Goal: Information Seeking & Learning: Learn about a topic

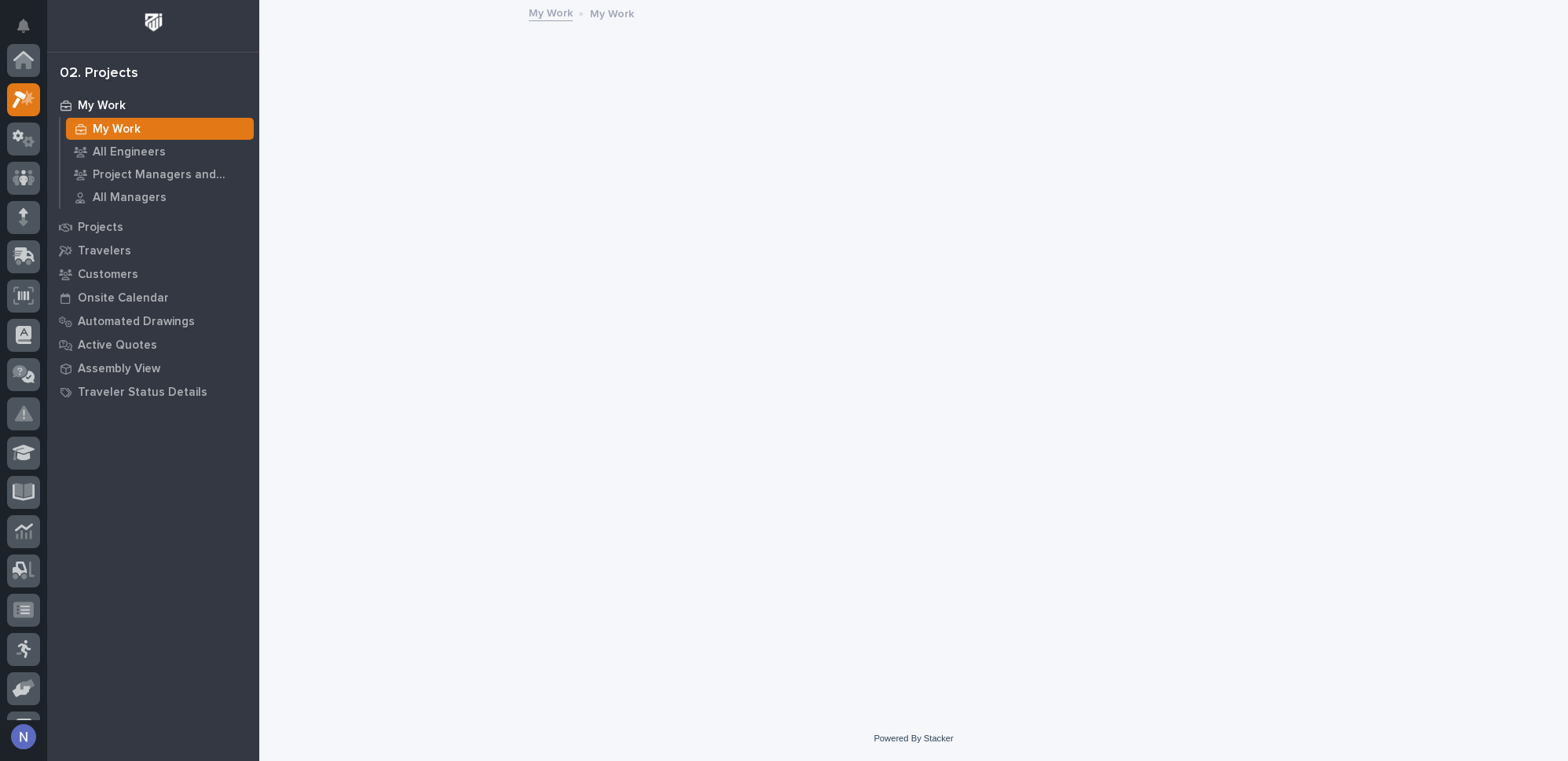
scroll to position [38, 0]
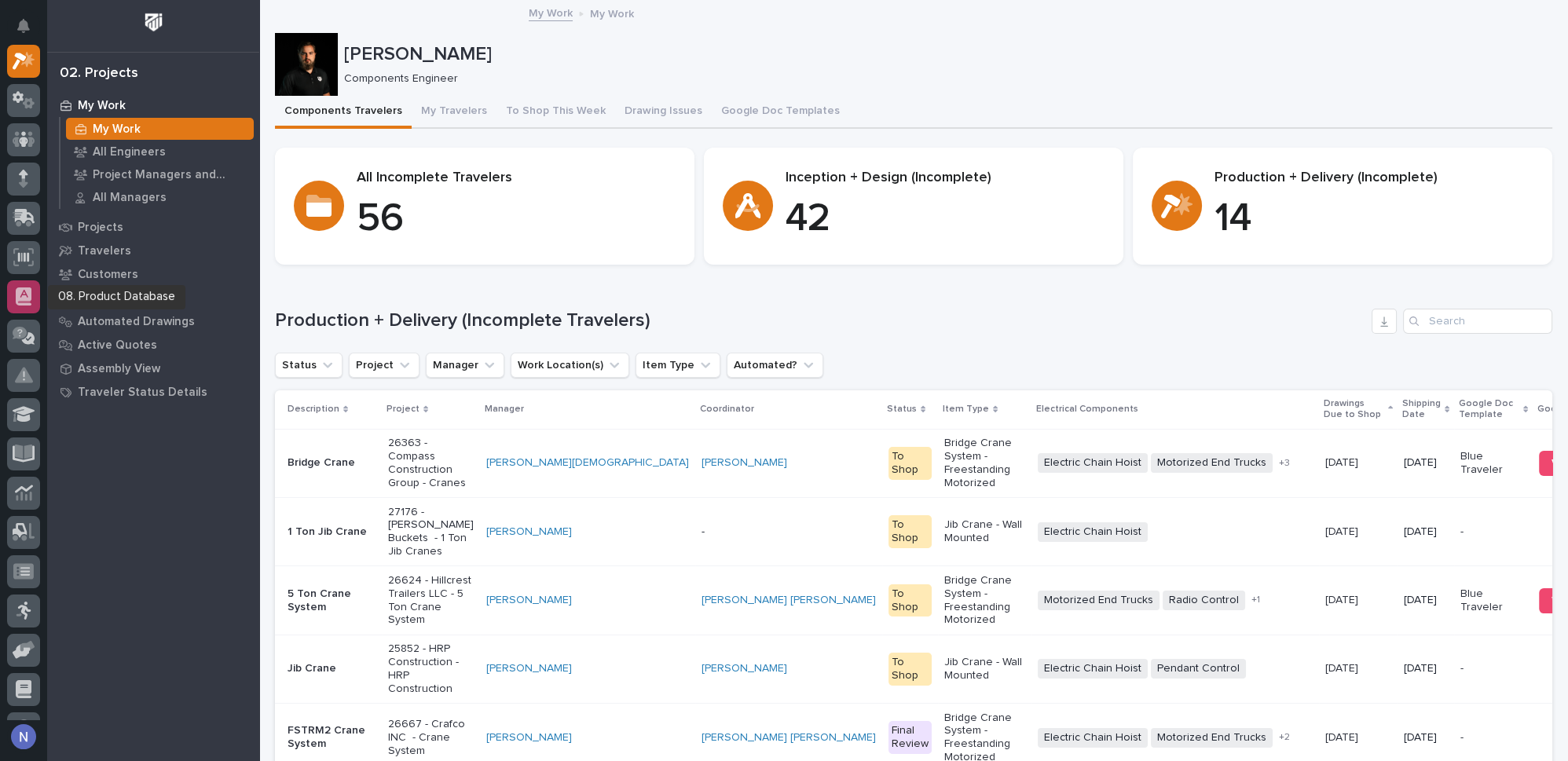
click at [24, 291] on icon at bounding box center [24, 296] width 16 height 18
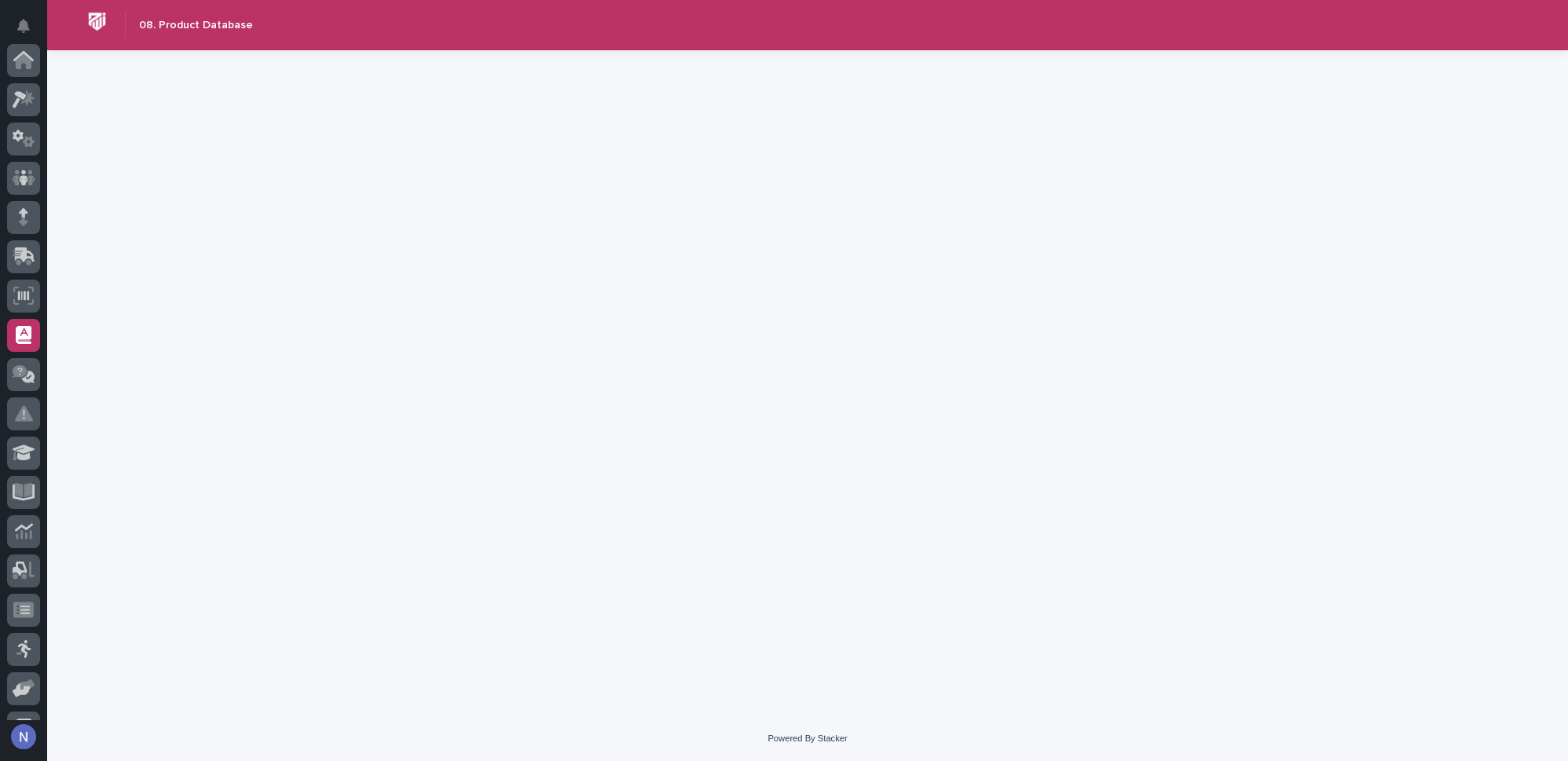
scroll to position [226, 0]
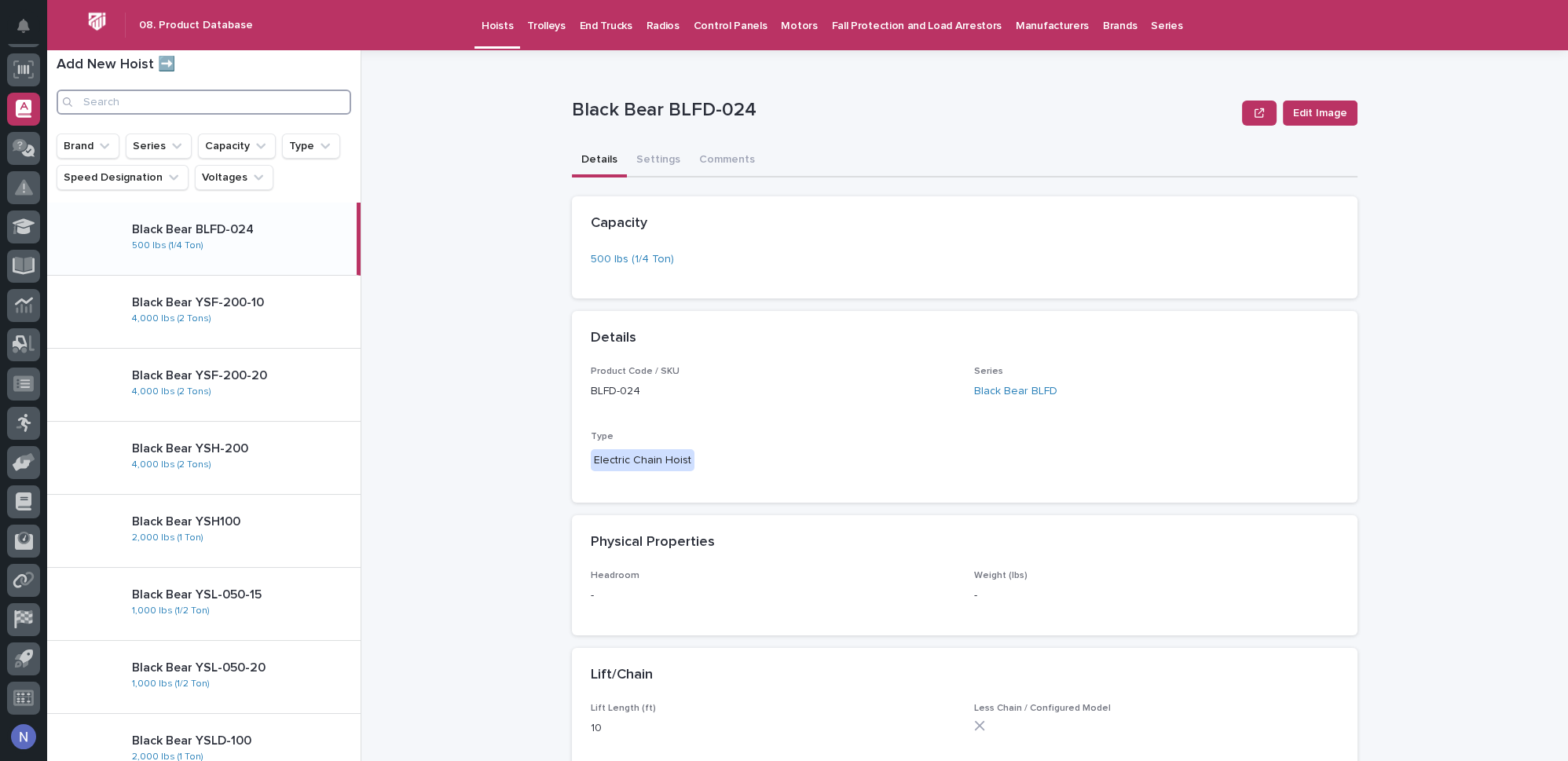
click at [189, 107] on input "Search" at bounding box center [204, 102] width 294 height 26
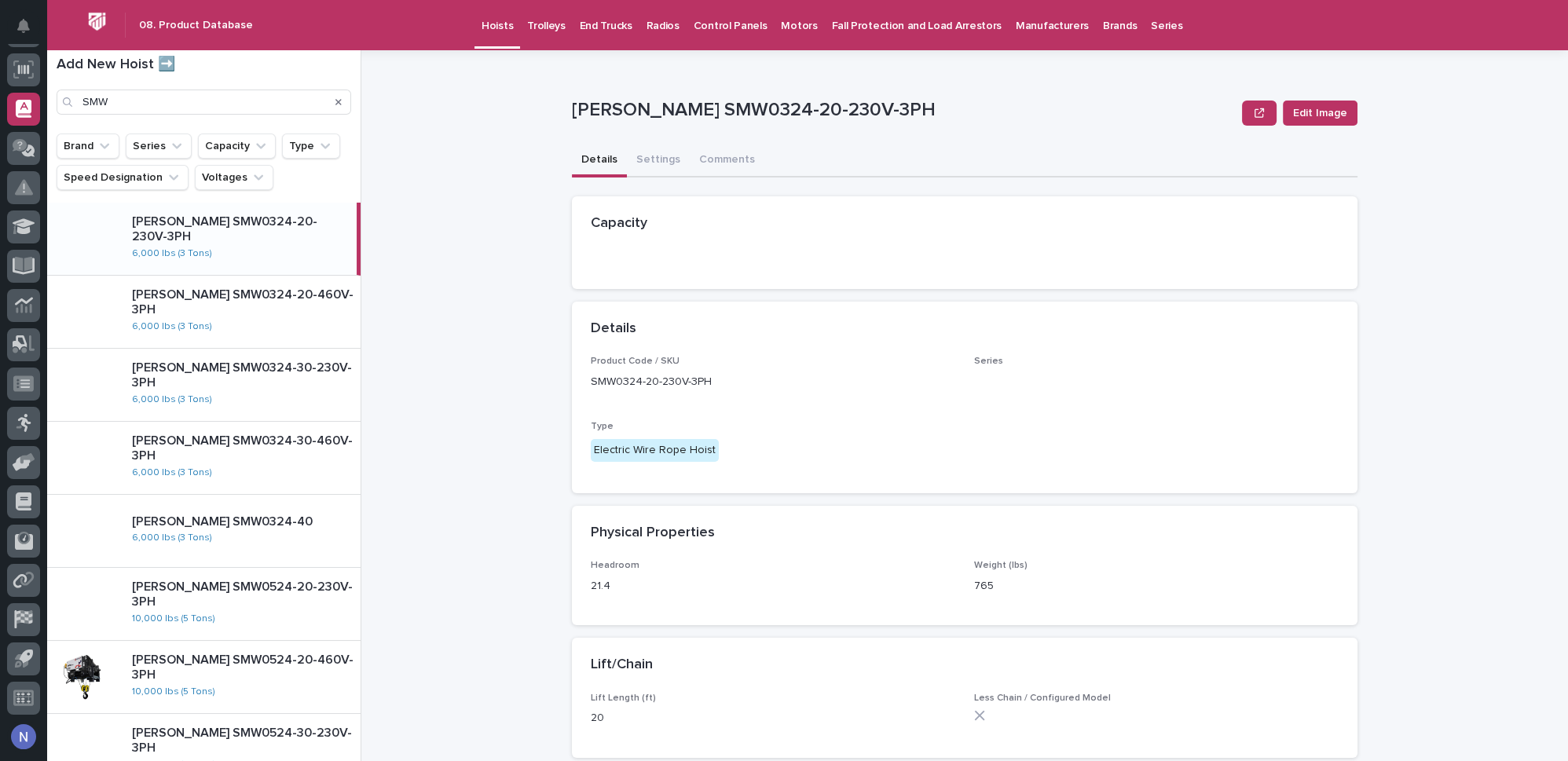
click at [257, 243] on div "Starke SMW0324-20-230V-3PH 6,000 lbs (3 Tons)" at bounding box center [237, 238] width 237 height 60
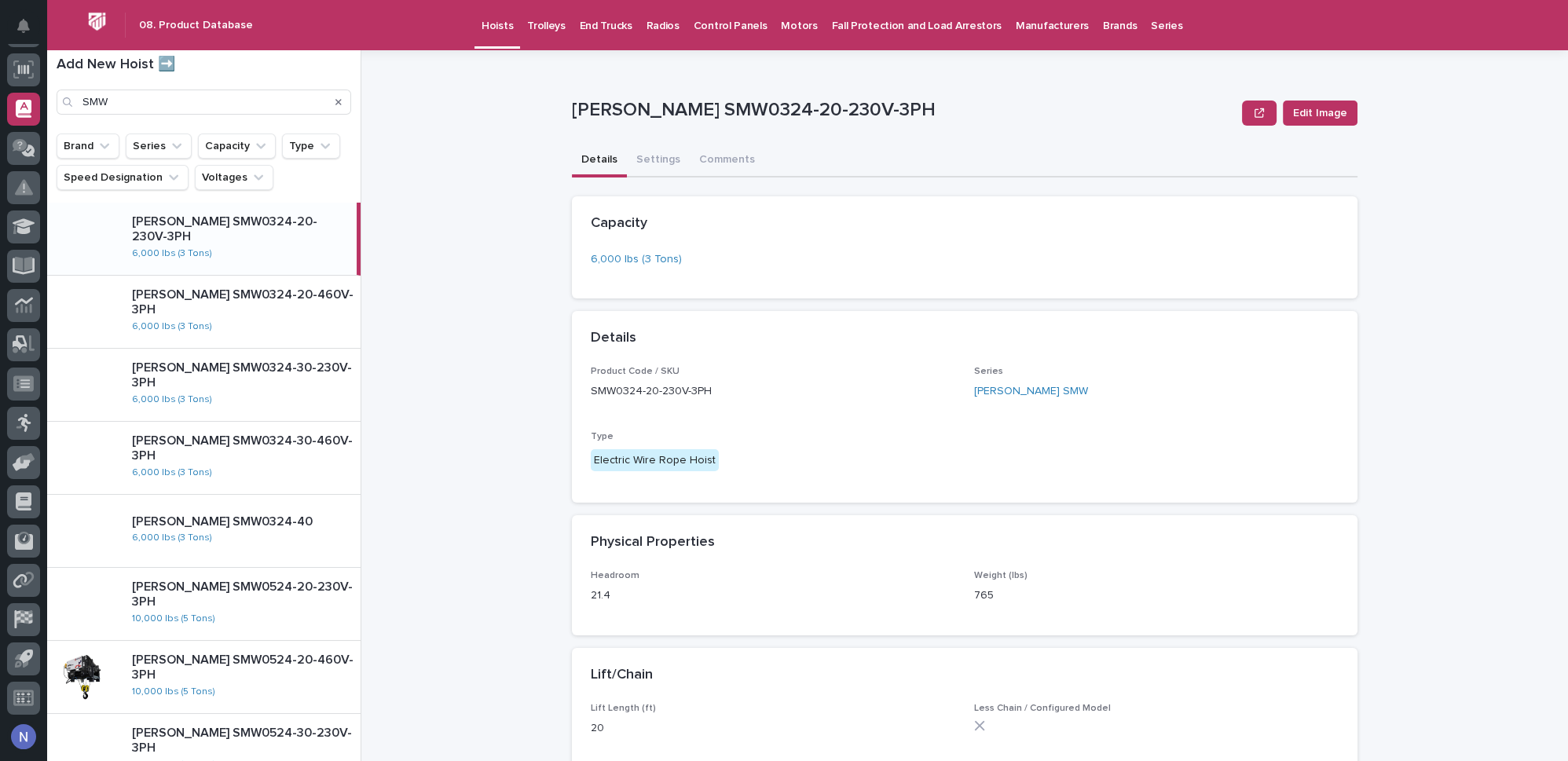
click at [794, 150] on div "Details Settings Comments" at bounding box center [964, 161] width 786 height 33
click at [188, 107] on input "SMW" at bounding box center [204, 102] width 294 height 26
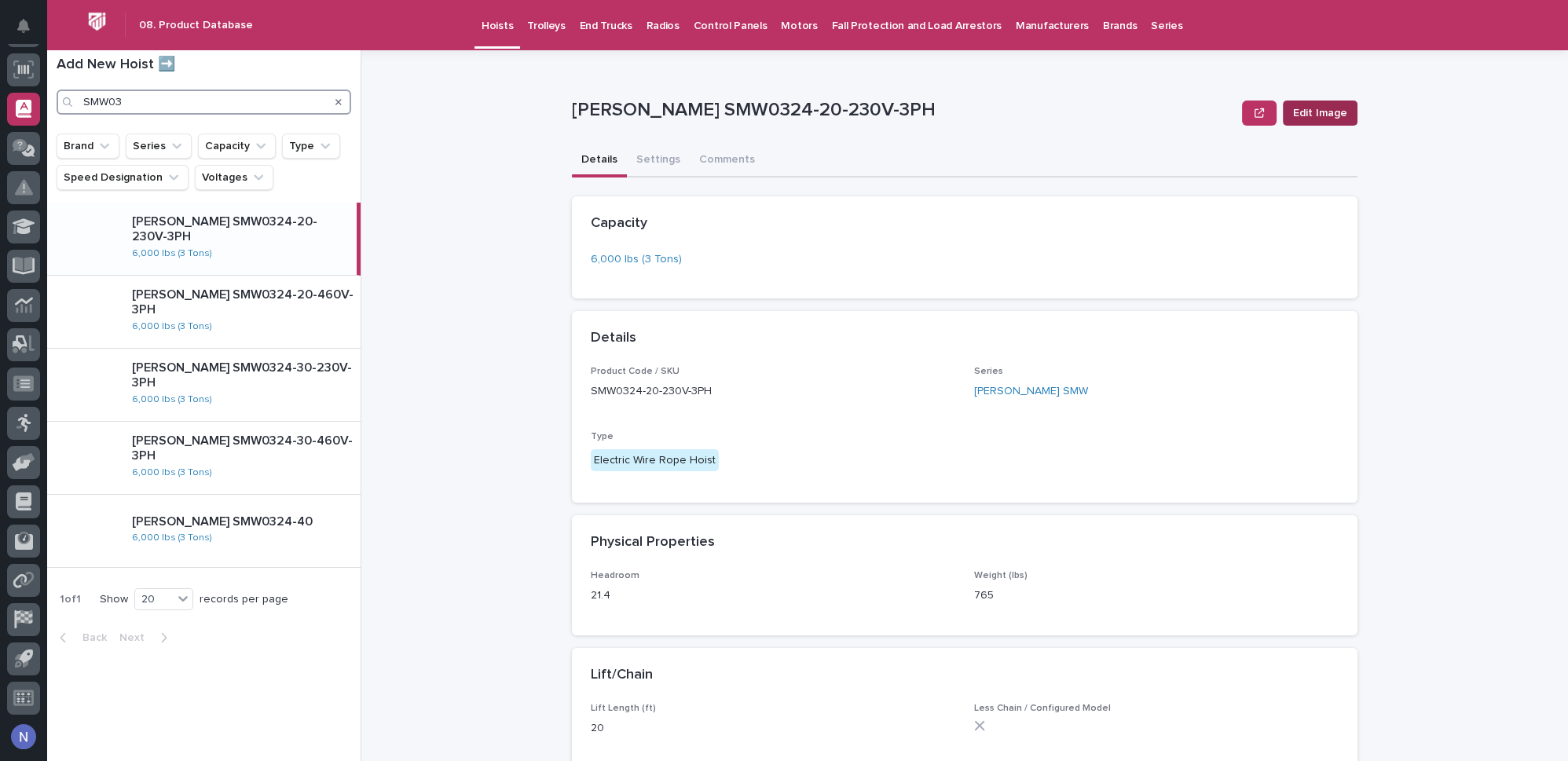
type input "SMW03"
click at [1317, 111] on span "Edit Image" at bounding box center [1320, 113] width 54 height 16
click at [1262, 116] on button "button" at bounding box center [1259, 113] width 34 height 26
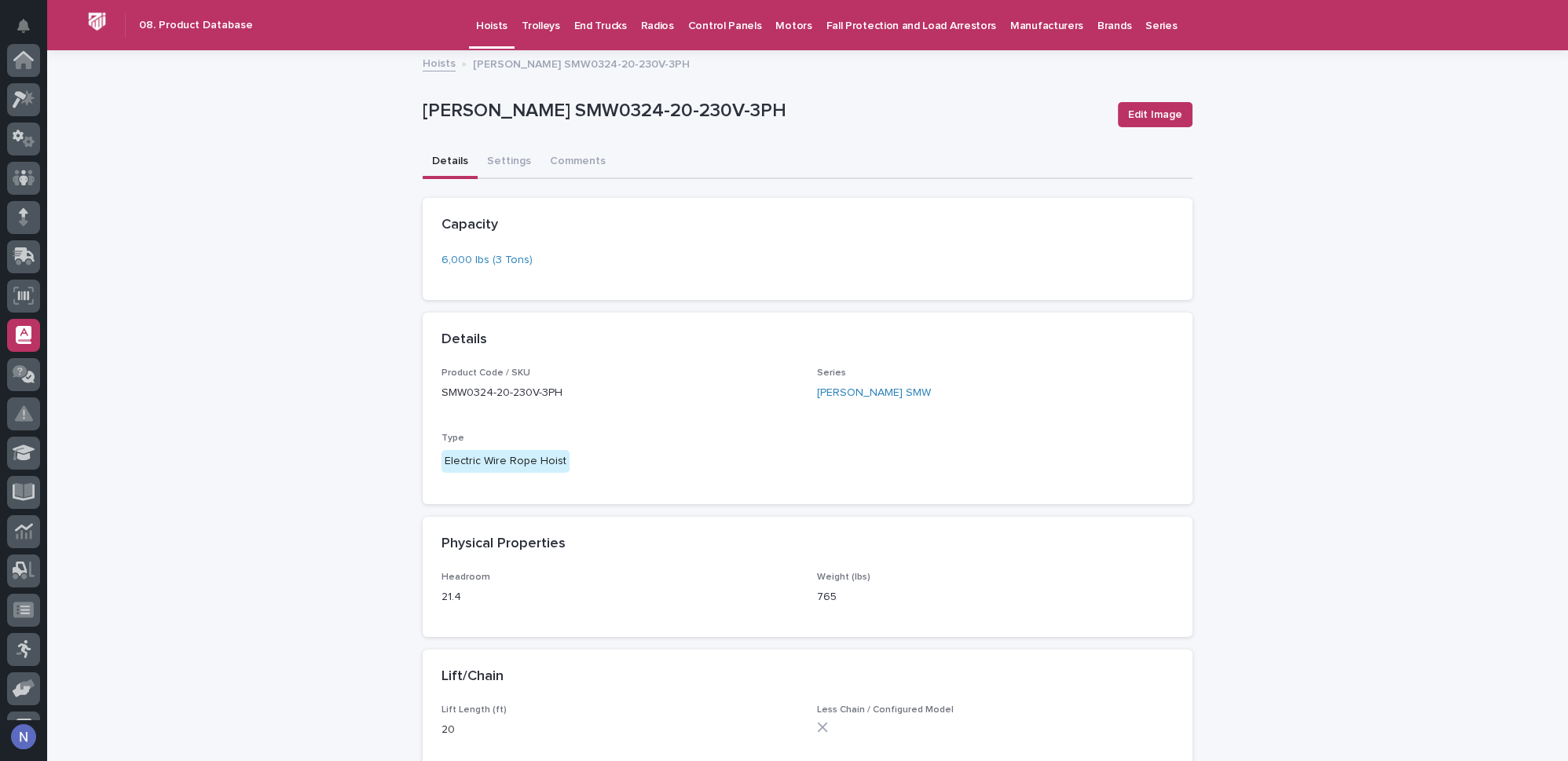
scroll to position [226, 0]
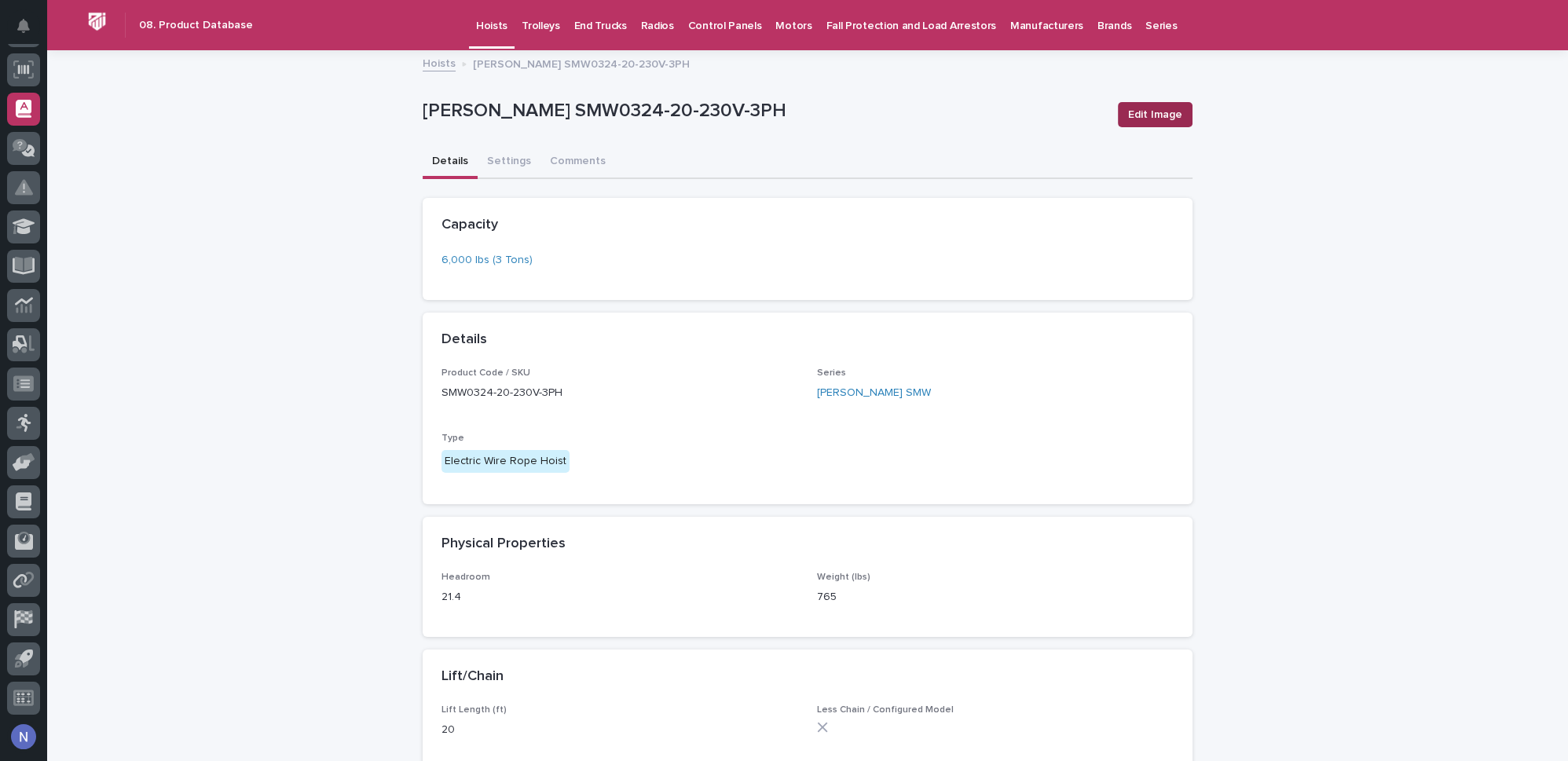
click at [1138, 111] on span "Edit Image" at bounding box center [1155, 115] width 54 height 16
click at [999, 123] on div "Starke SMW0324-20-230V-3PH" at bounding box center [764, 114] width 683 height 29
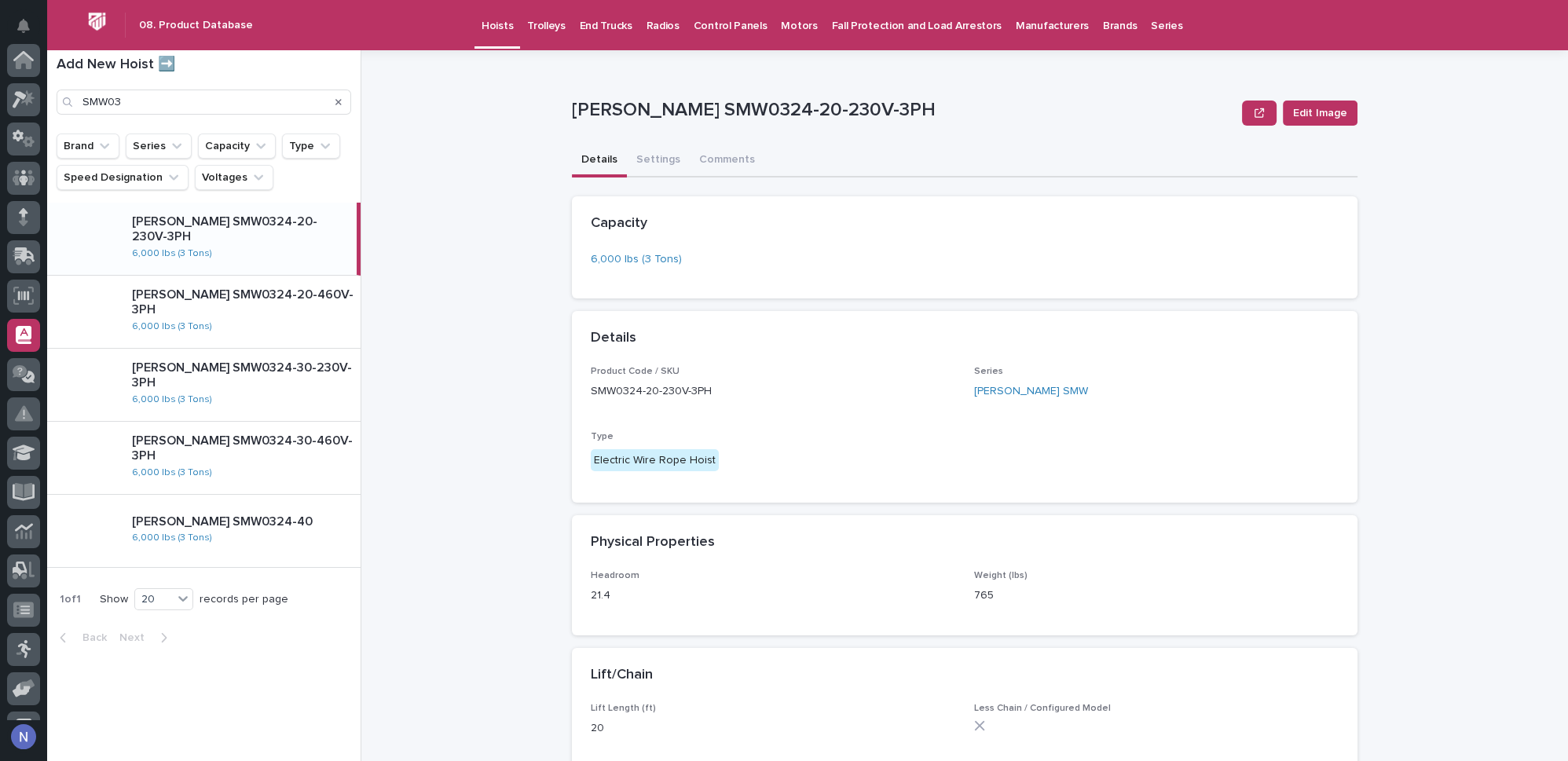
scroll to position [226, 0]
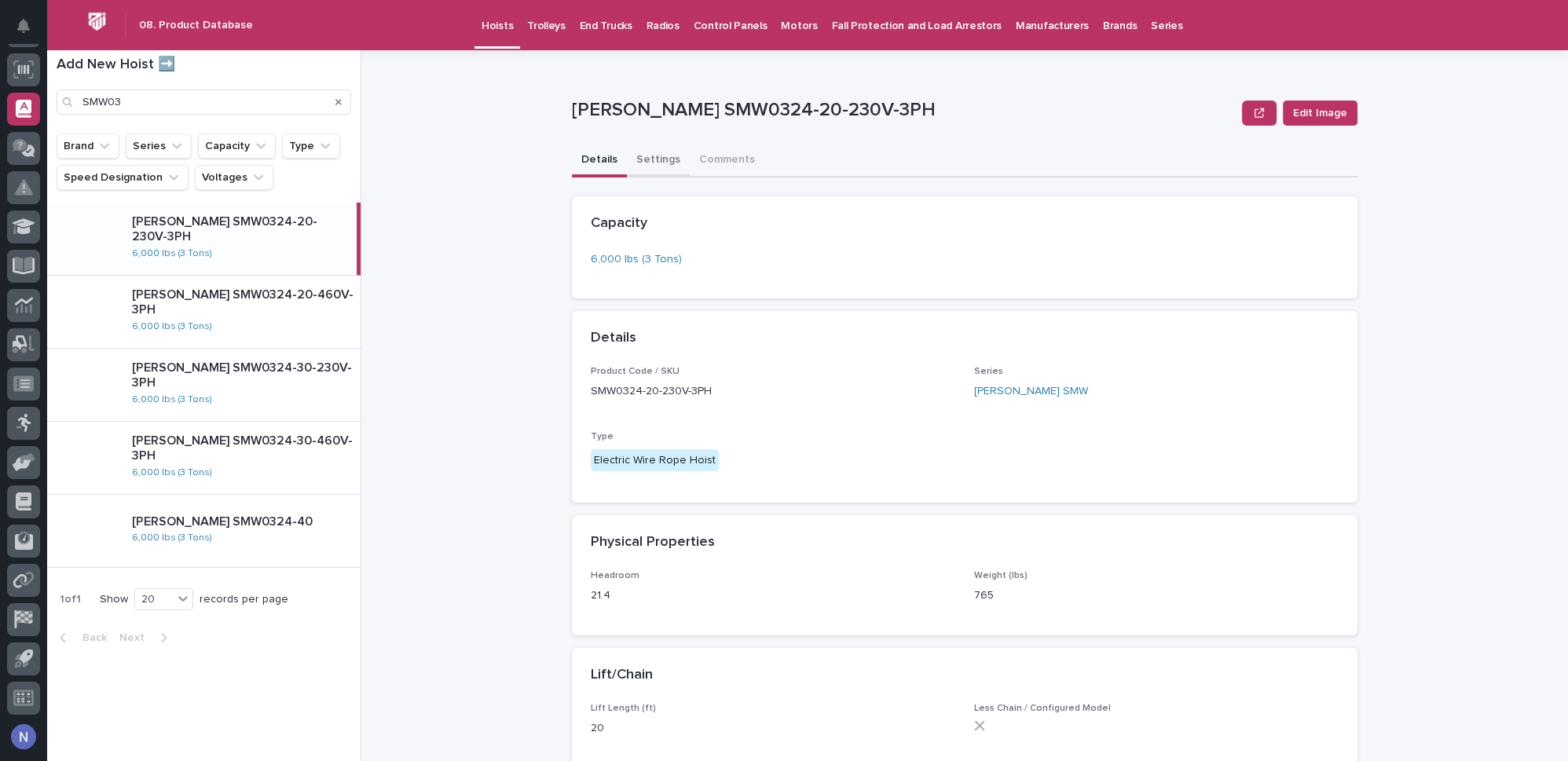
click at [633, 153] on button "Settings" at bounding box center [658, 161] width 63 height 33
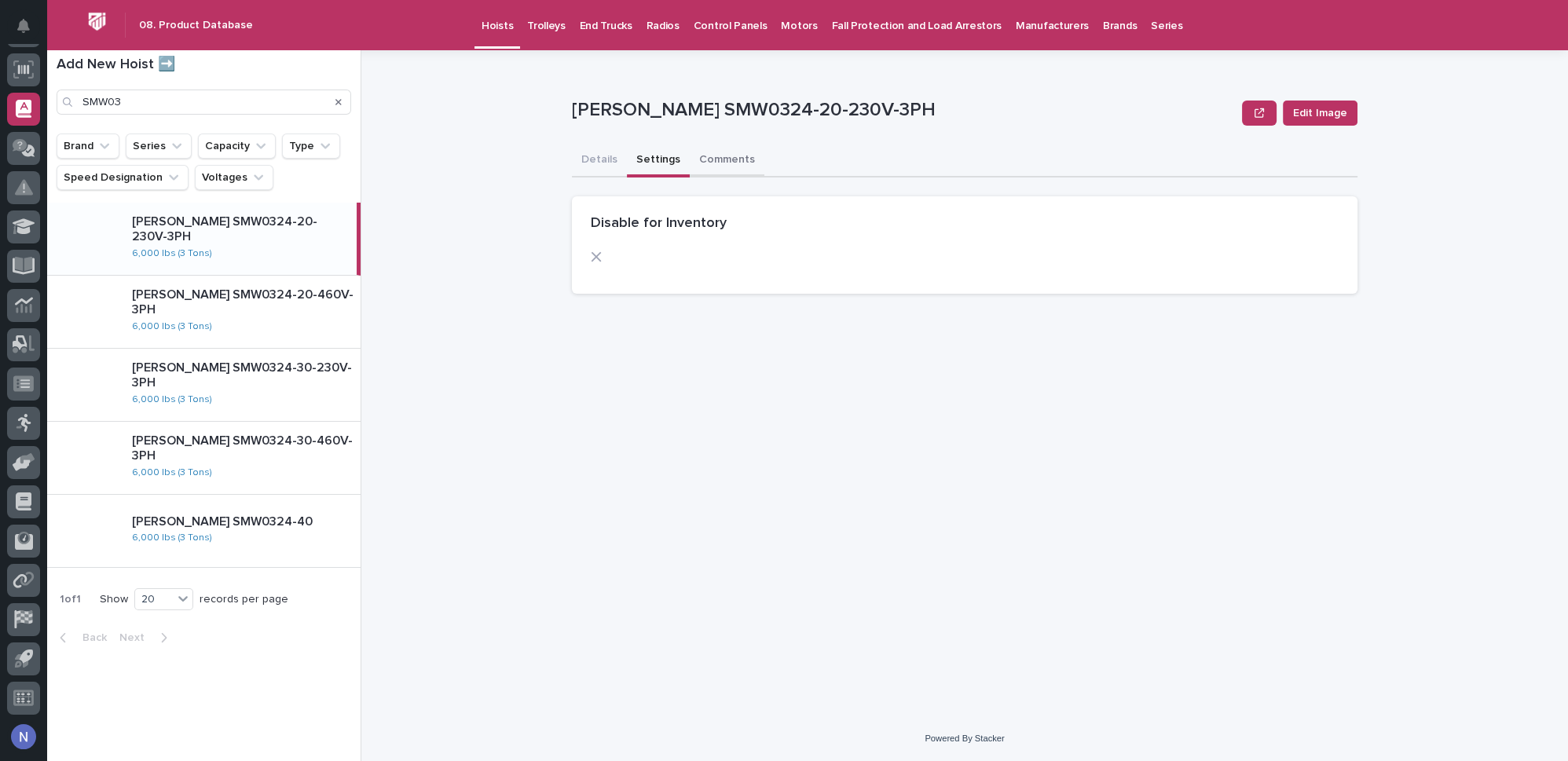
click at [733, 158] on button "Comments" at bounding box center [727, 161] width 75 height 33
click at [665, 160] on button "Settings" at bounding box center [658, 161] width 63 height 33
click at [587, 155] on button "Details" at bounding box center [599, 161] width 55 height 33
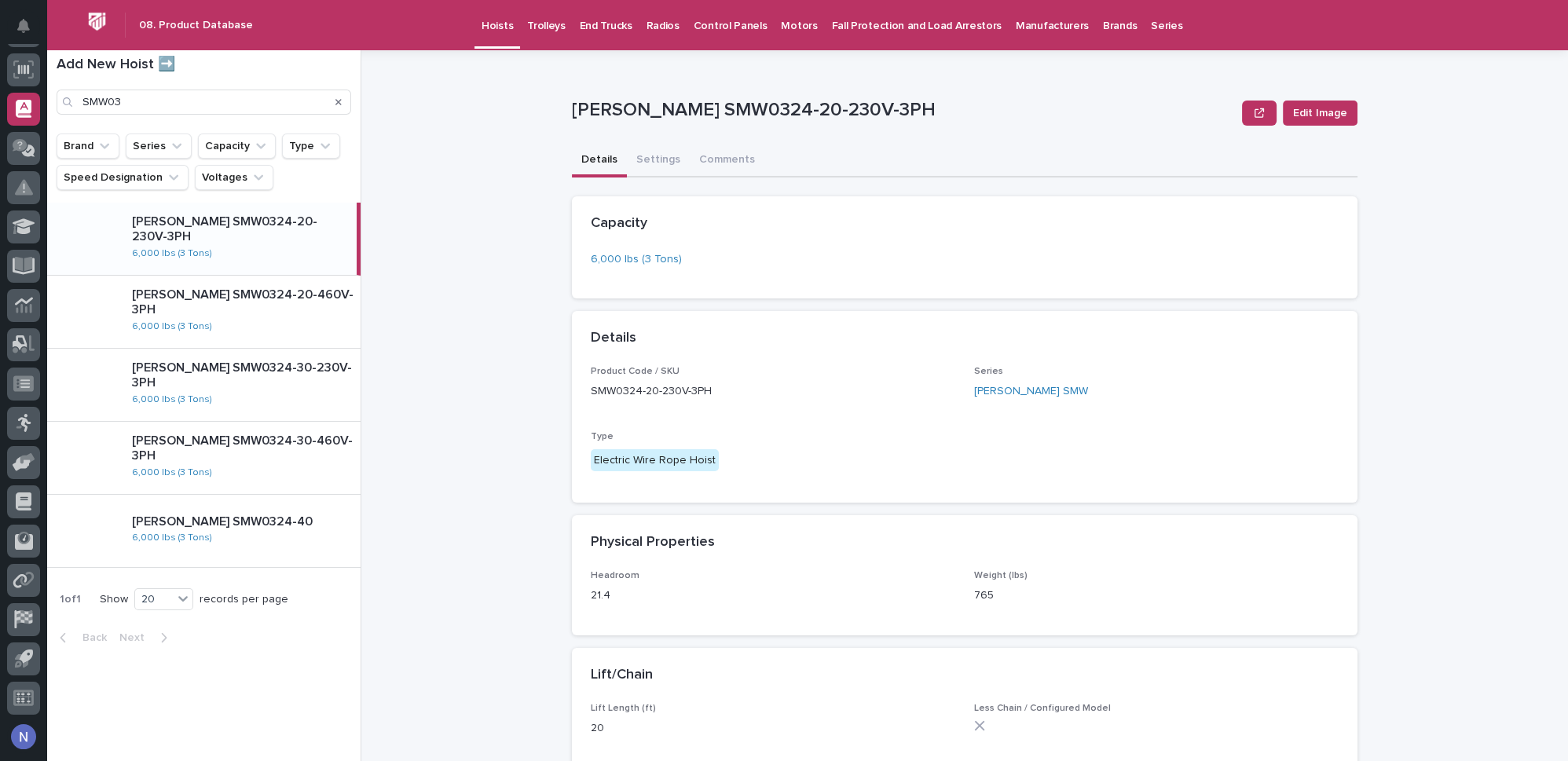
click at [176, 228] on p "Starke SMW0324-20-230V-3PH" at bounding box center [241, 229] width 218 height 29
click at [203, 290] on div "Starke SMW0324-20-460V-3PH 6,000 lbs (3 Tons)" at bounding box center [239, 311] width 241 height 60
drag, startPoint x: 302, startPoint y: 366, endPoint x: 319, endPoint y: 363, distance: 17.3
click at [301, 367] on div "Starke SMW0324-30-230V-3PH" at bounding box center [243, 374] width 222 height 33
click at [333, 460] on div "Starke SMW0324-30-460V-3PH 6,000 lbs (3 Tons)" at bounding box center [239, 456] width 241 height 60
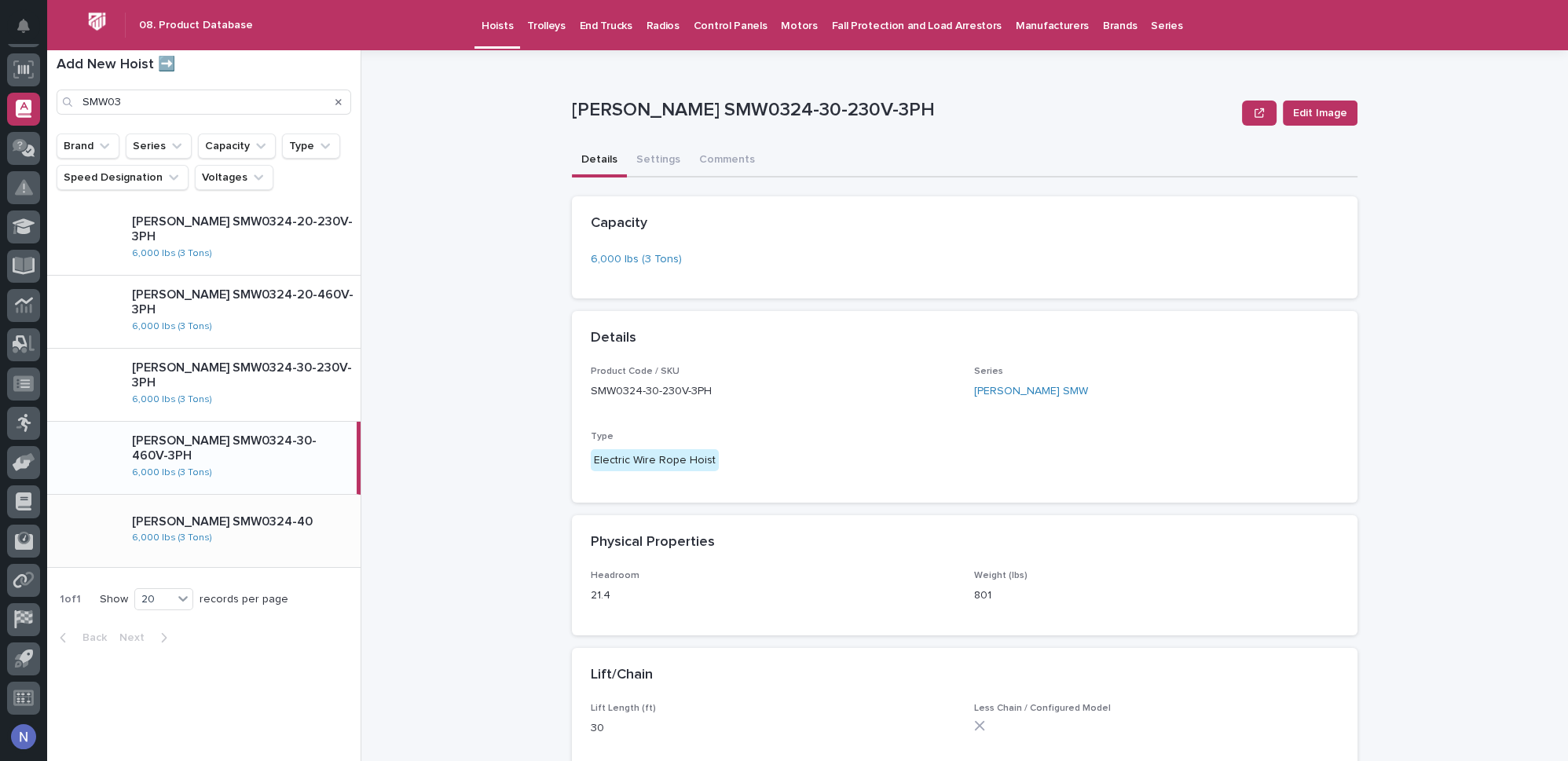
click at [323, 517] on p "Starke SMW0324-40" at bounding box center [243, 521] width 222 height 15
click at [311, 256] on div "Starke SMW0324-20-230V-3PH 6,000 lbs (3 Tons)" at bounding box center [239, 238] width 241 height 60
click at [839, 141] on div "Starke SMW0324-20-230V-3PH Edit Image" at bounding box center [964, 113] width 786 height 63
click at [665, 162] on button "Settings" at bounding box center [658, 161] width 63 height 33
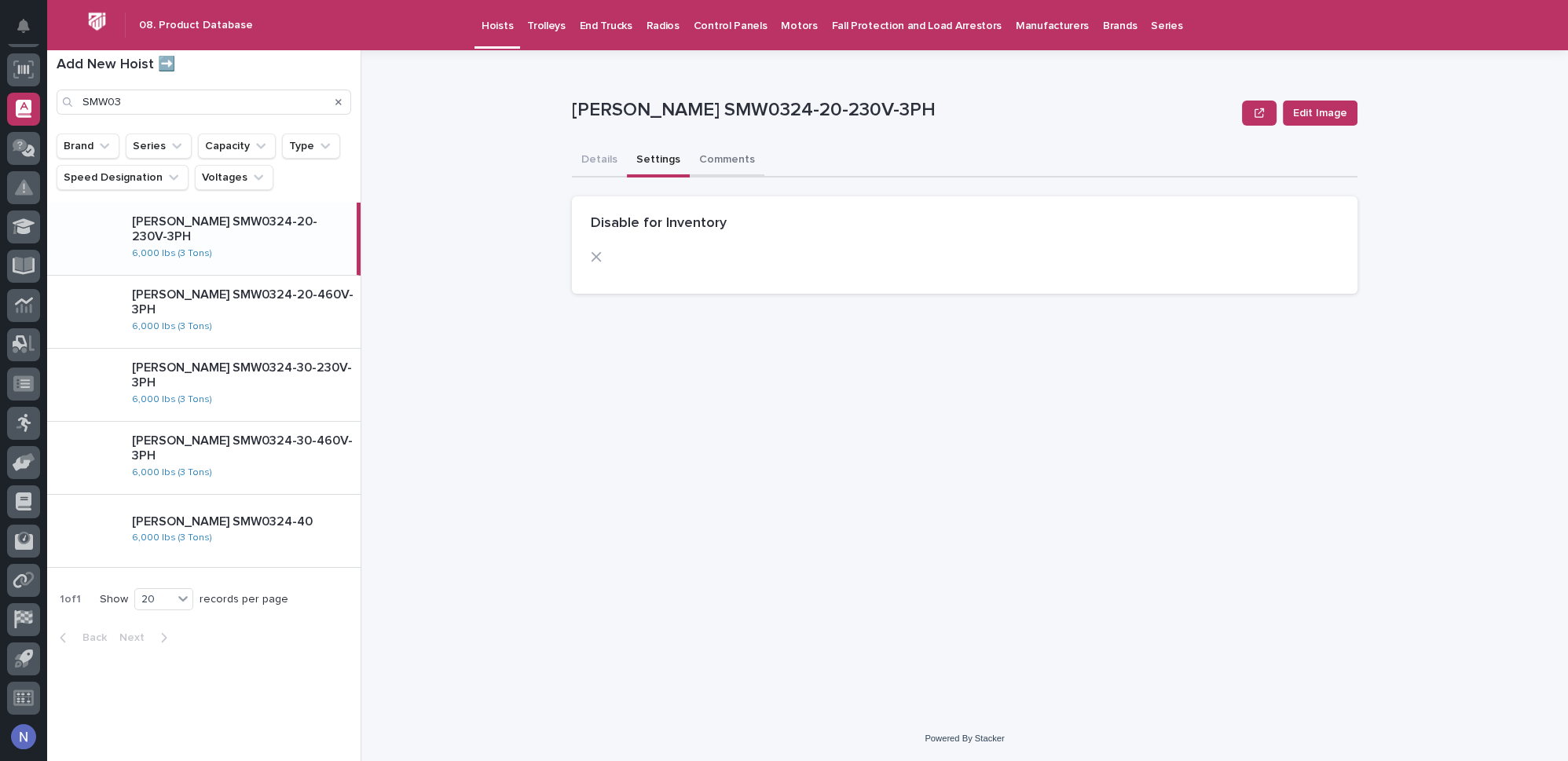
click at [700, 160] on button "Comments" at bounding box center [727, 161] width 75 height 33
click at [627, 160] on button "Settings" at bounding box center [658, 161] width 63 height 33
click at [574, 162] on button "Details" at bounding box center [599, 161] width 55 height 33
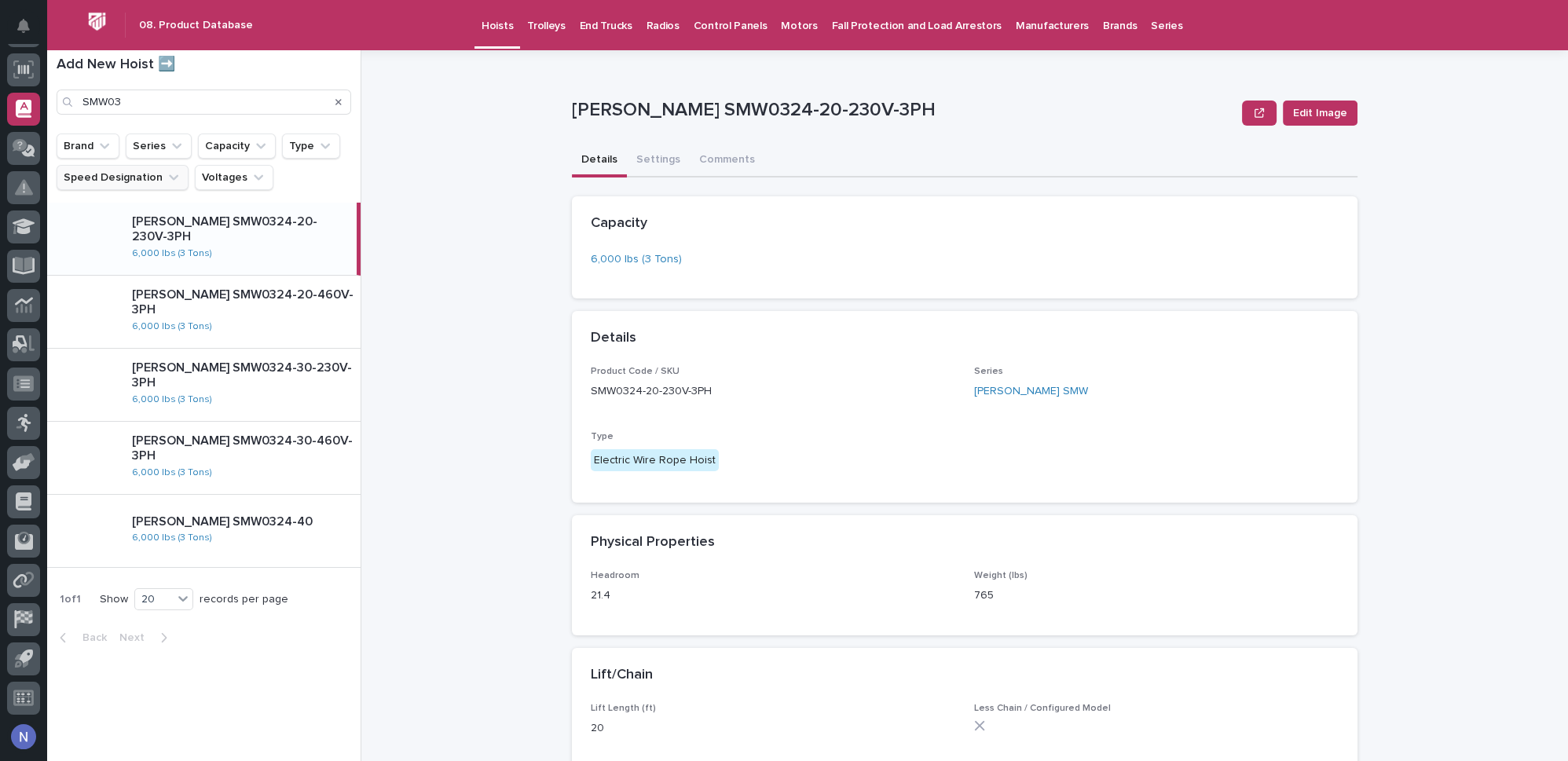
drag, startPoint x: 524, startPoint y: 181, endPoint x: 170, endPoint y: 171, distance: 354.1
click at [524, 182] on div "**********" at bounding box center [975, 405] width 1188 height 711
click at [25, 67] on icon at bounding box center [23, 69] width 11 height 10
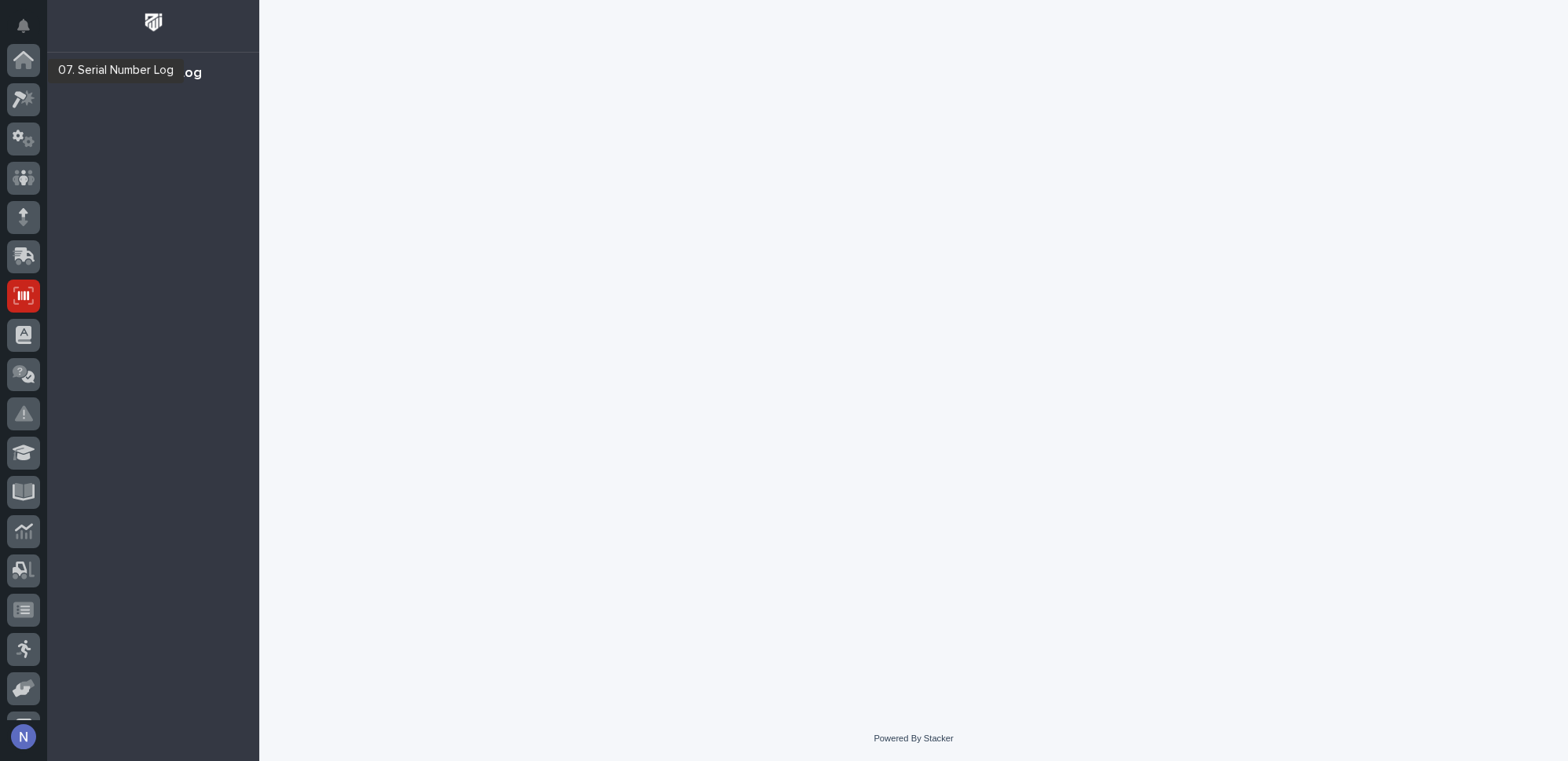
scroll to position [226, 0]
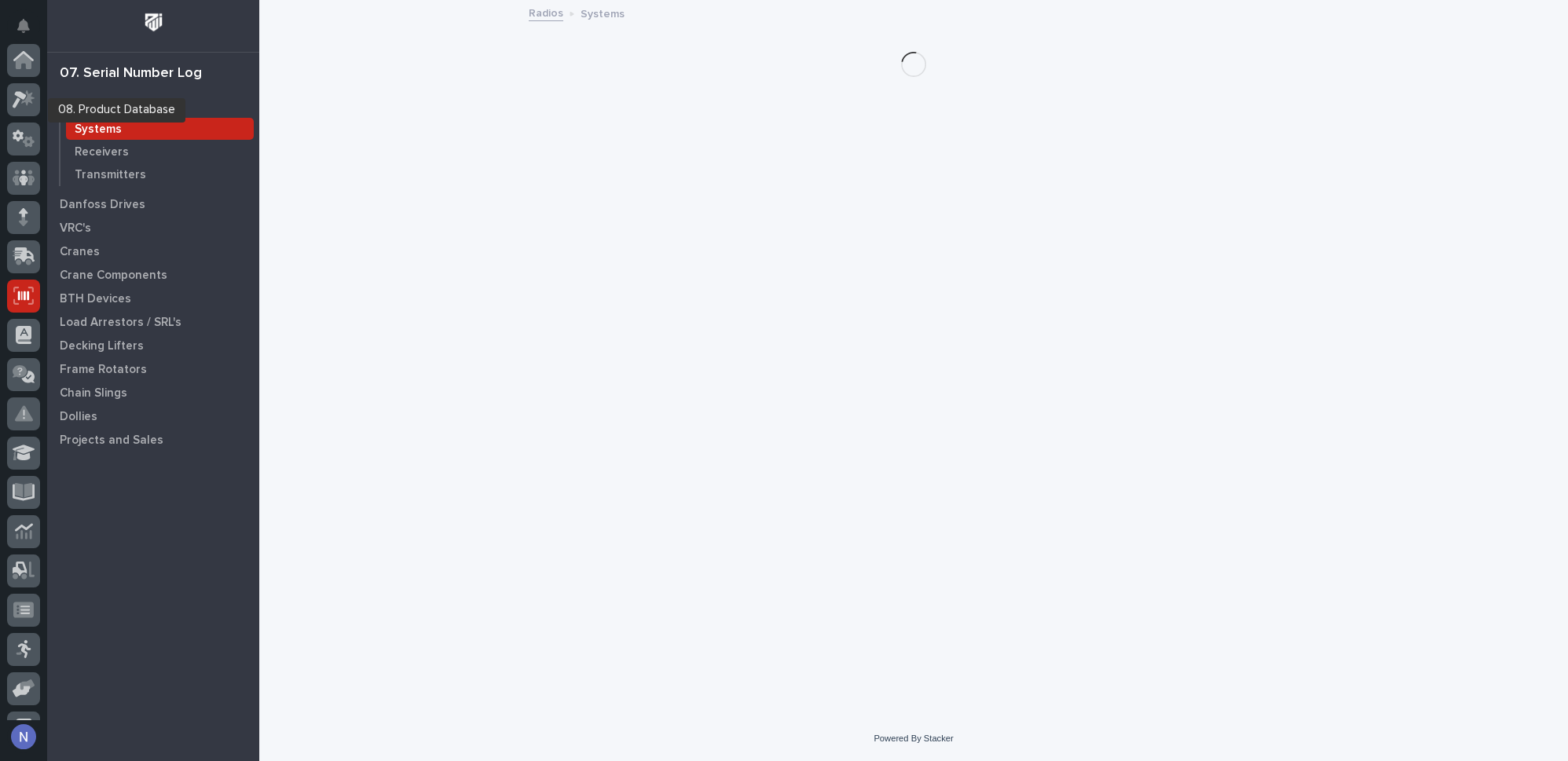
scroll to position [226, 0]
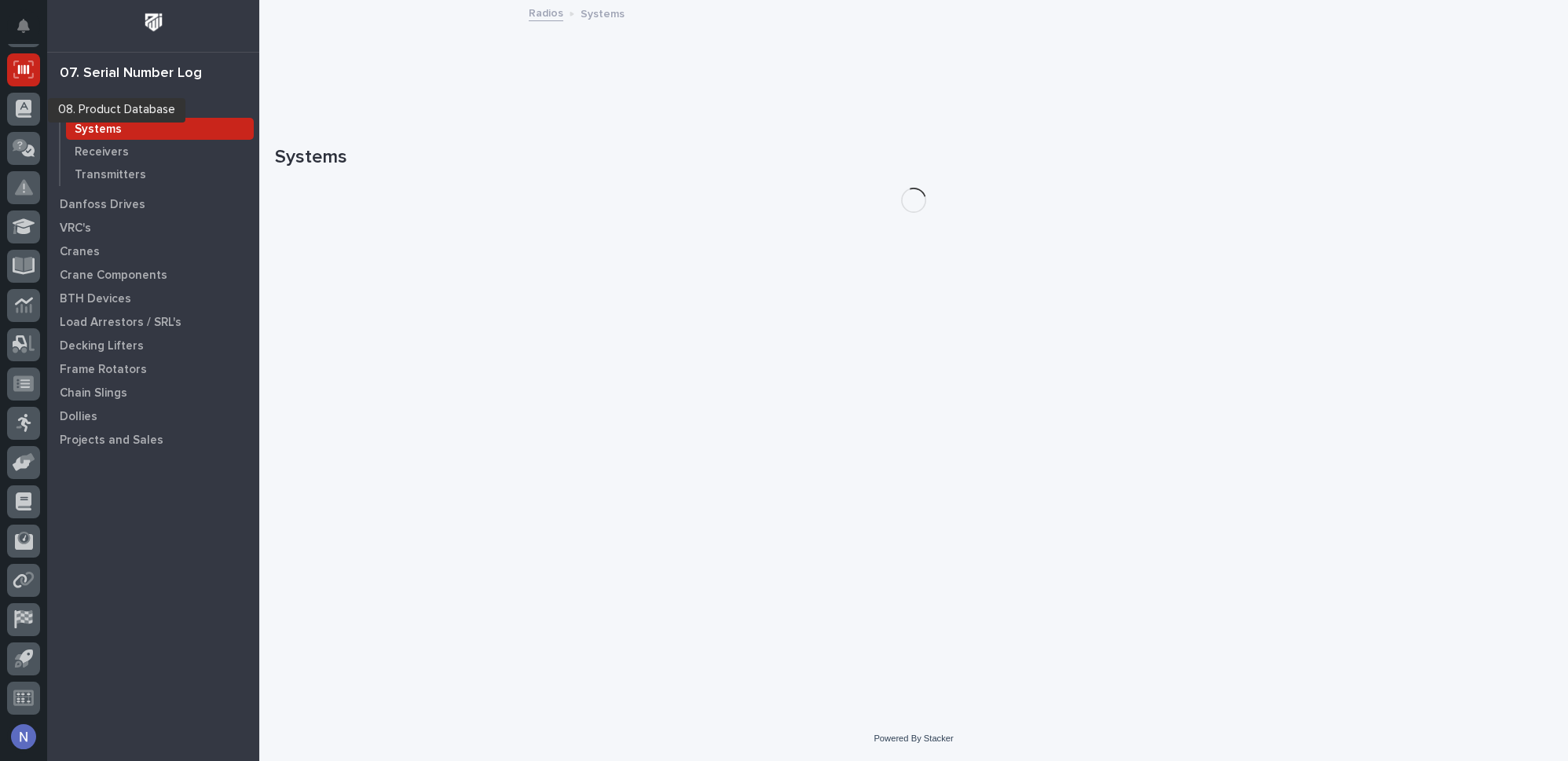
click at [30, 107] on icon at bounding box center [24, 108] width 16 height 18
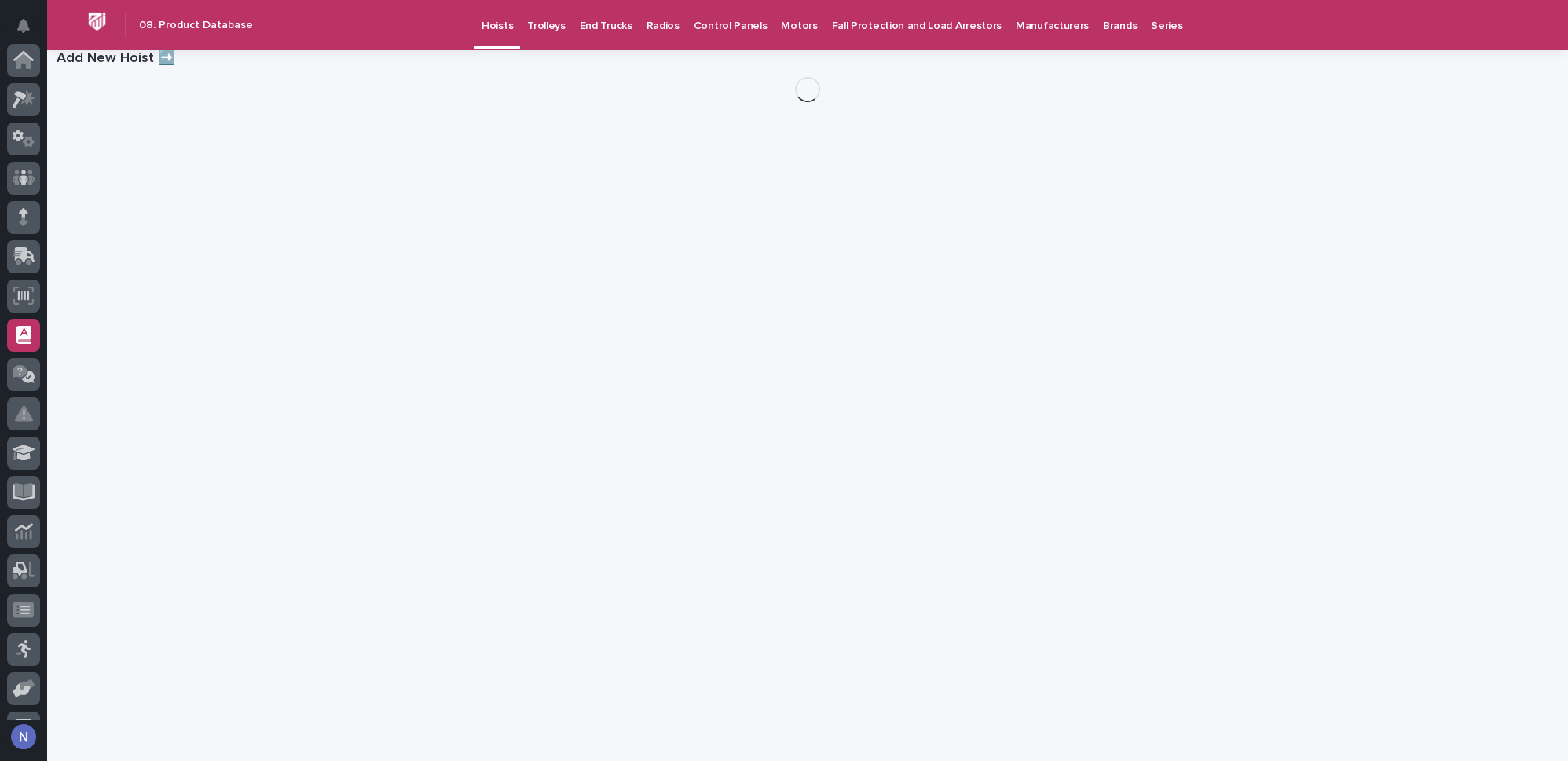
scroll to position [226, 0]
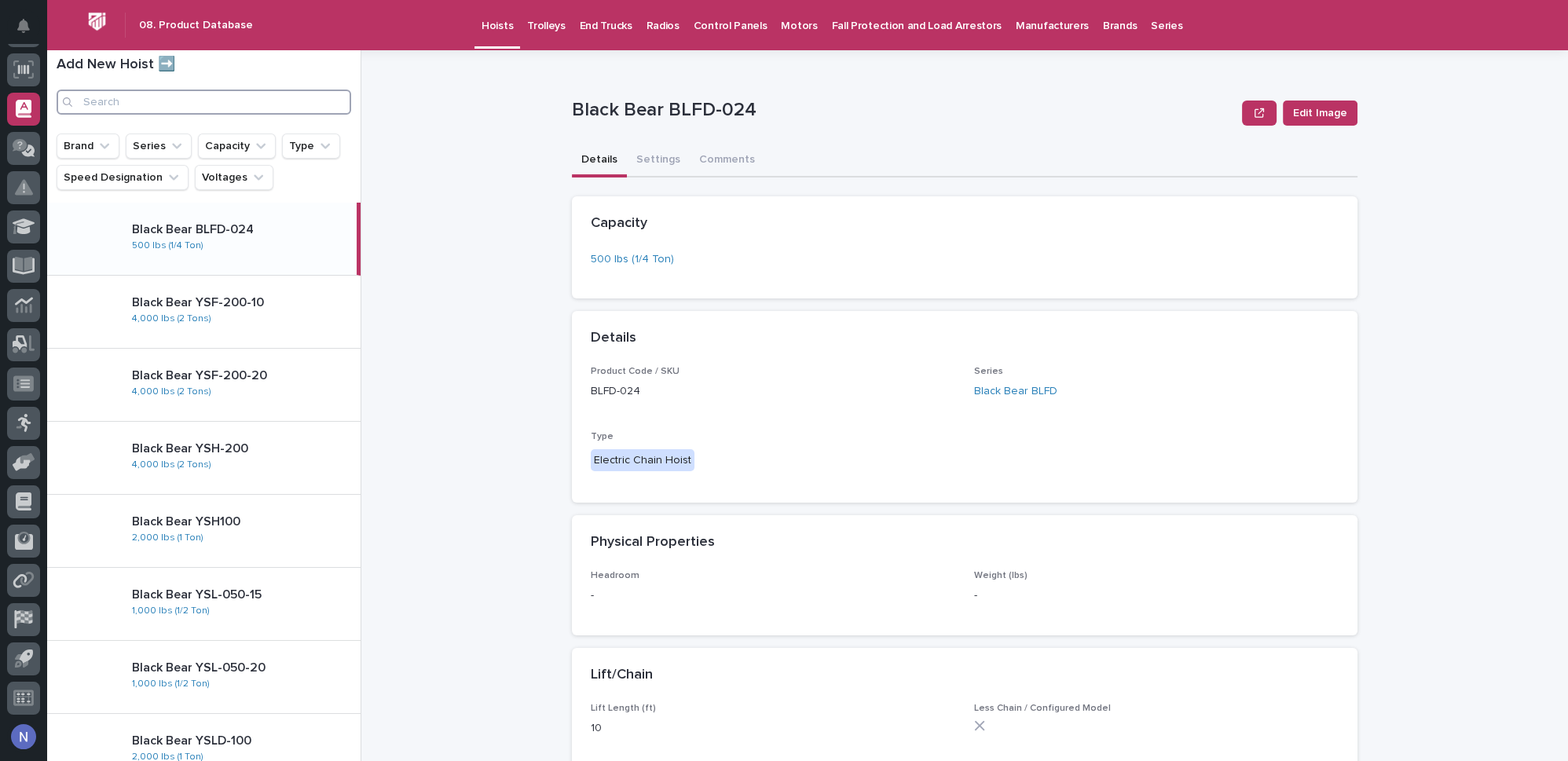
click at [263, 100] on input "Search" at bounding box center [204, 102] width 294 height 26
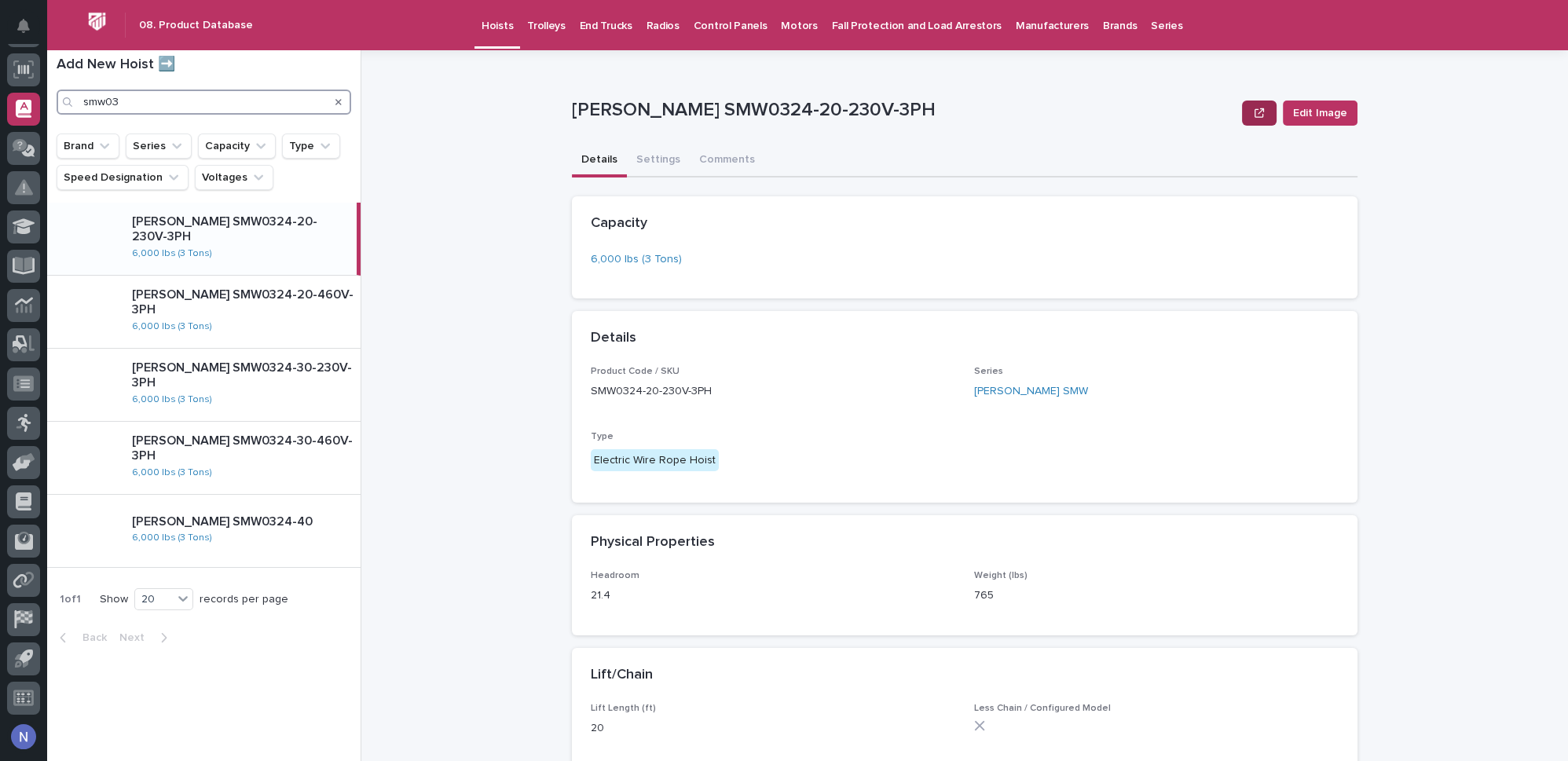
type input "smw03"
click at [1247, 115] on button "button" at bounding box center [1259, 113] width 34 height 26
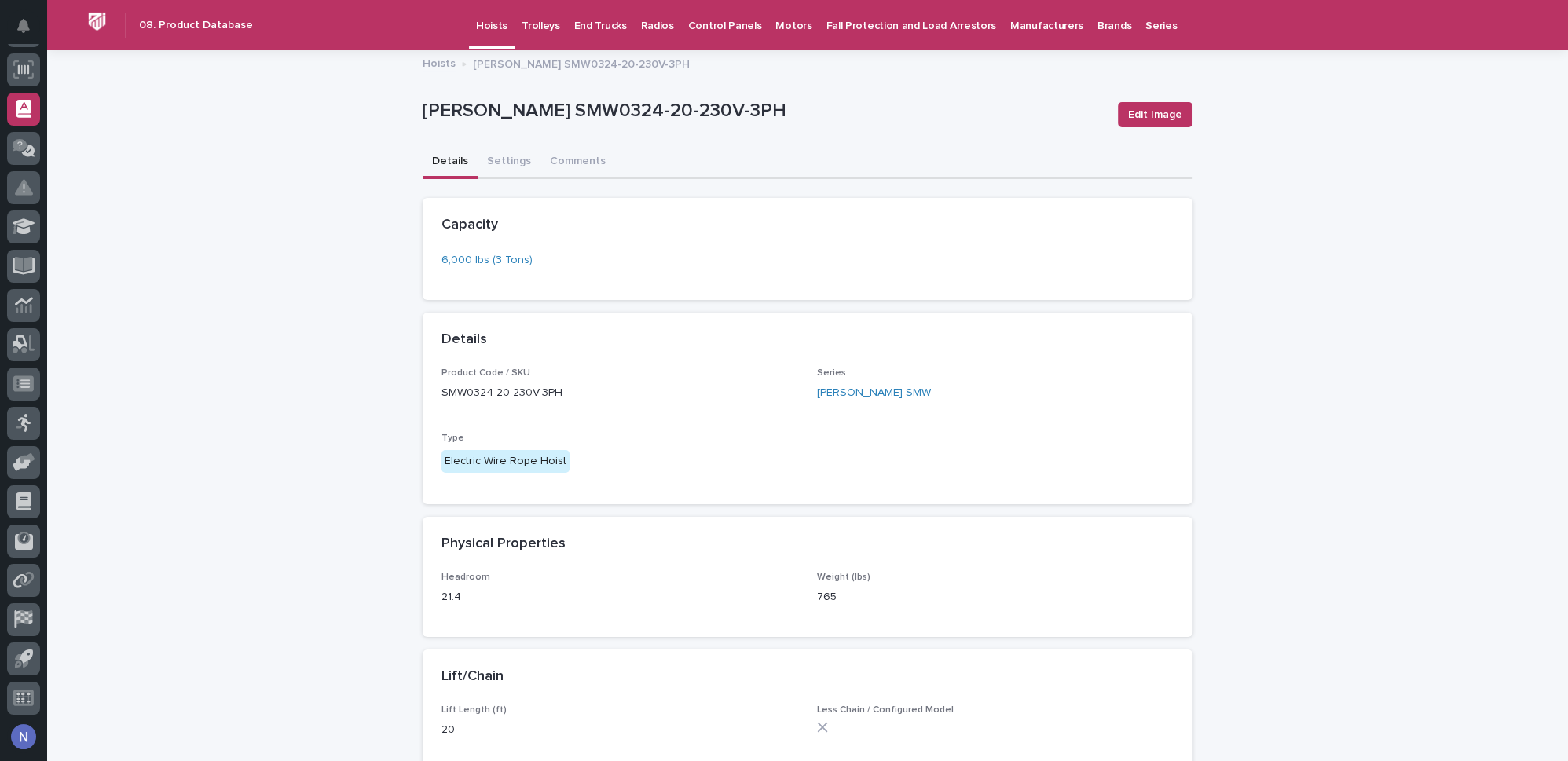
click at [539, 21] on p "Trolleys" at bounding box center [540, 17] width 38 height 33
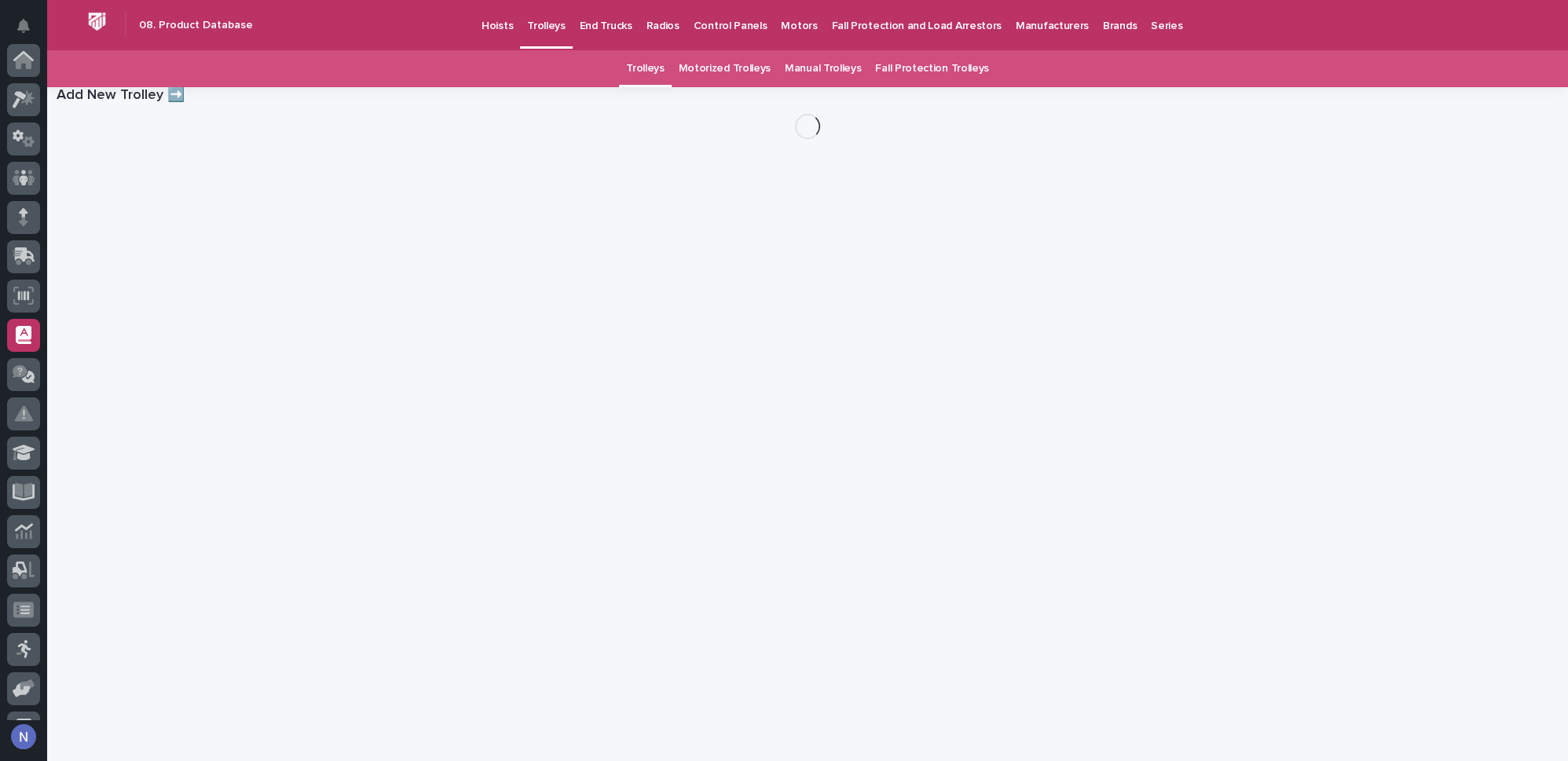
scroll to position [226, 0]
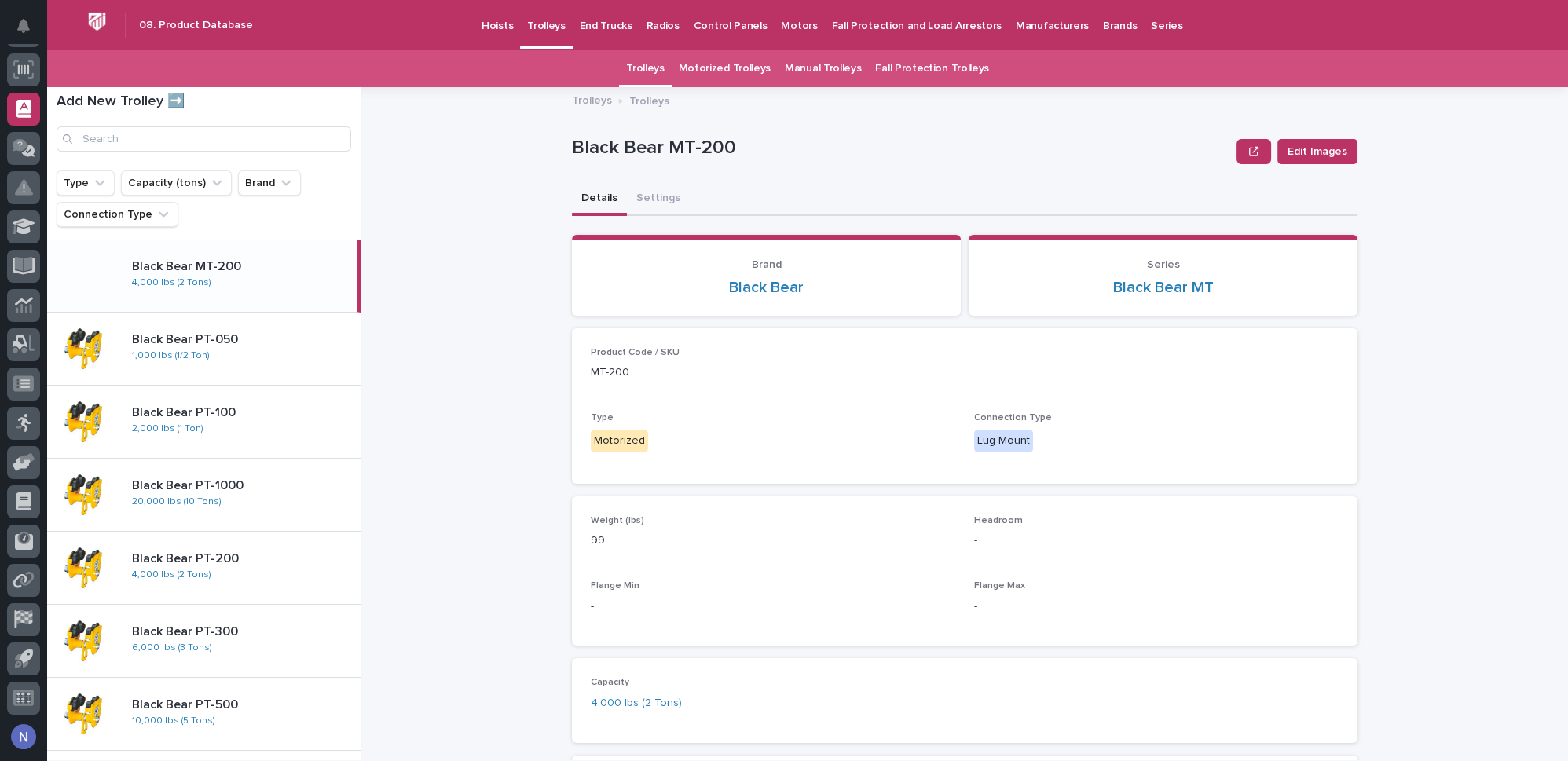
click at [283, 296] on div "Black Bear MT-200 Black Bear MT-200 4,000 lbs (2 Tons)" at bounding box center [237, 275] width 237 height 45
click at [285, 348] on div "Black Bear PT-050 Black Bear PT-050 1,000 lbs (1/2 Ton)" at bounding box center [239, 348] width 241 height 45
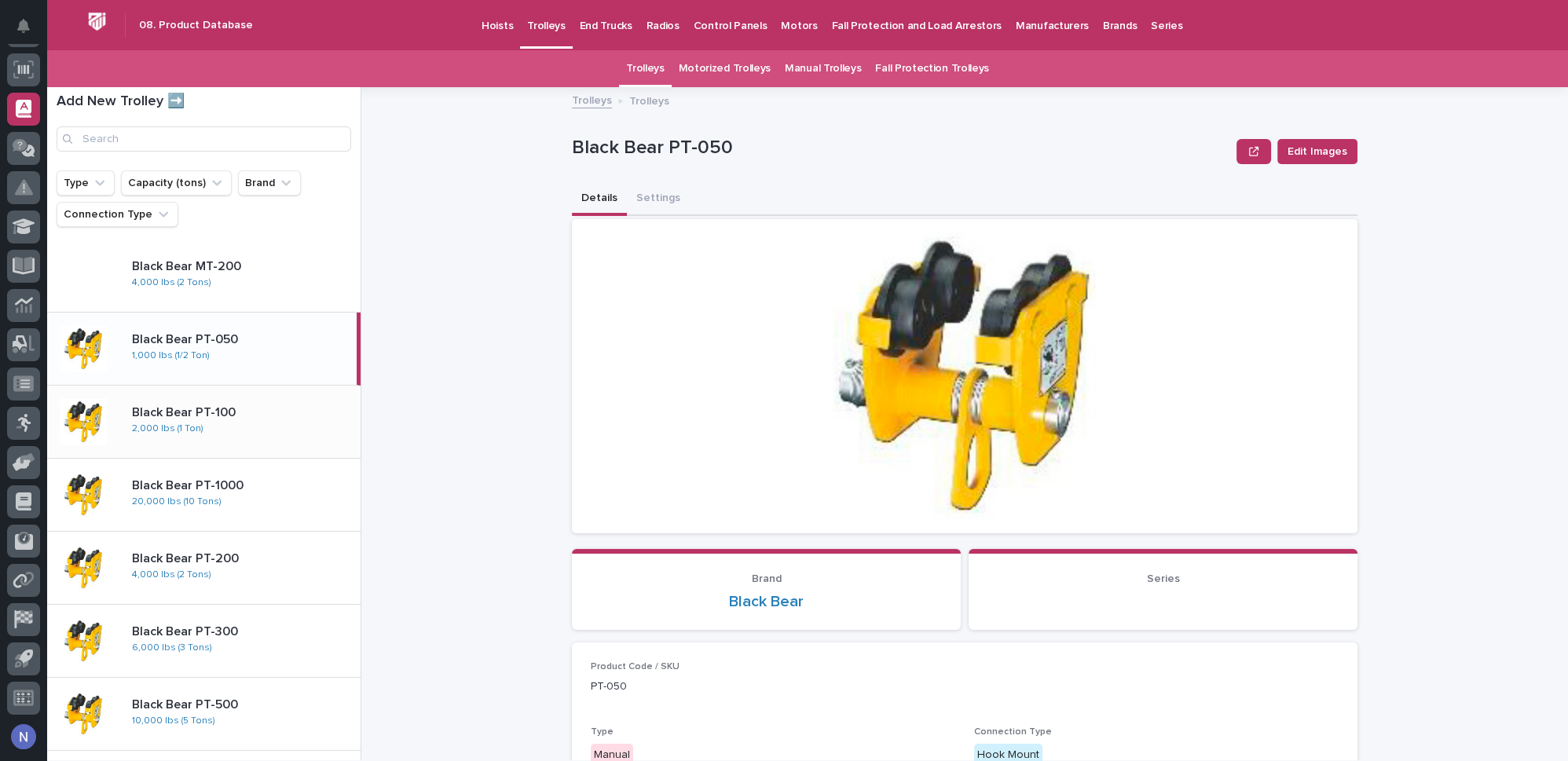
click at [269, 407] on p at bounding box center [243, 412] width 222 height 15
click at [1479, 312] on div "Trolleys Trolleys Black Bear PT-100 Edit Images Black Bear PT-100 Edit Images S…" at bounding box center [975, 424] width 1188 height 673
click at [492, 23] on p "Hoists" at bounding box center [498, 17] width 31 height 33
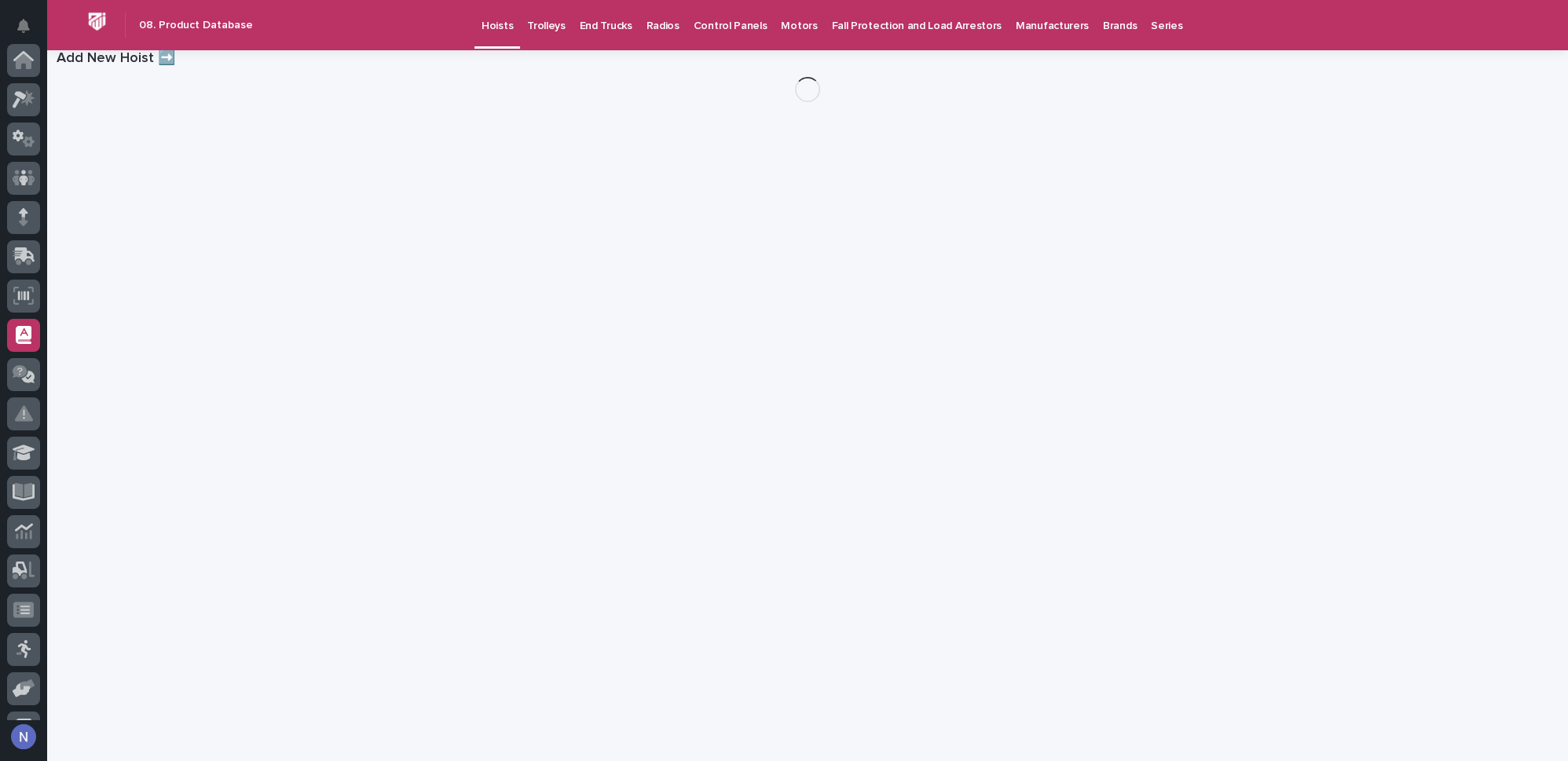
scroll to position [226, 0]
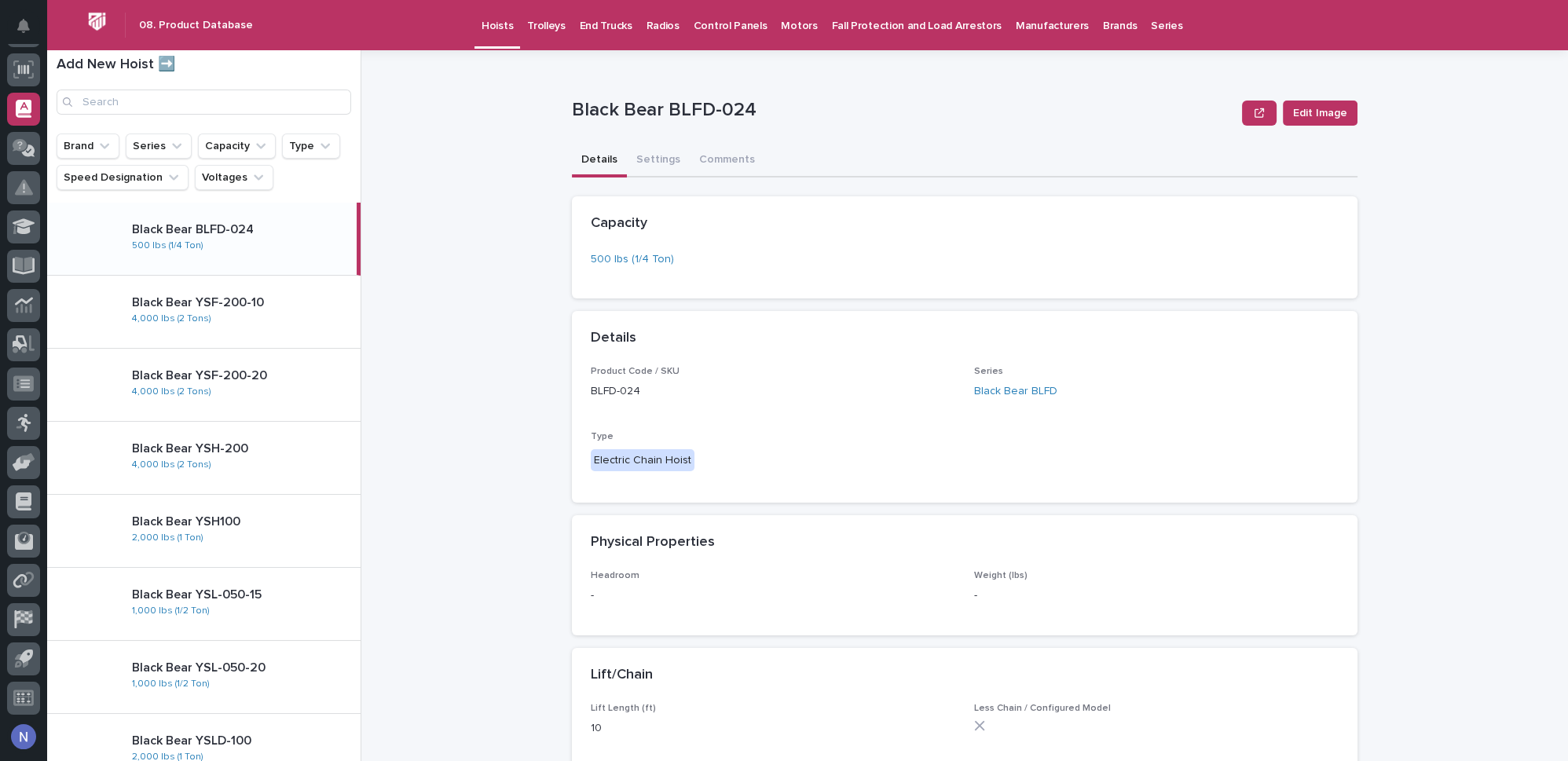
click at [162, 65] on h1 "Add New Hoist ➡️" at bounding box center [204, 66] width 294 height 18
click at [114, 63] on h1 "Add New Hoist ➡️" at bounding box center [204, 66] width 294 height 18
click at [76, 65] on h1 "Add New Hoist ➡️" at bounding box center [204, 66] width 294 height 18
click at [170, 65] on h1 "Add New Hoist ➡️" at bounding box center [204, 66] width 294 height 18
click at [166, 65] on h1 "Add New Hoist ➡️" at bounding box center [204, 66] width 294 height 18
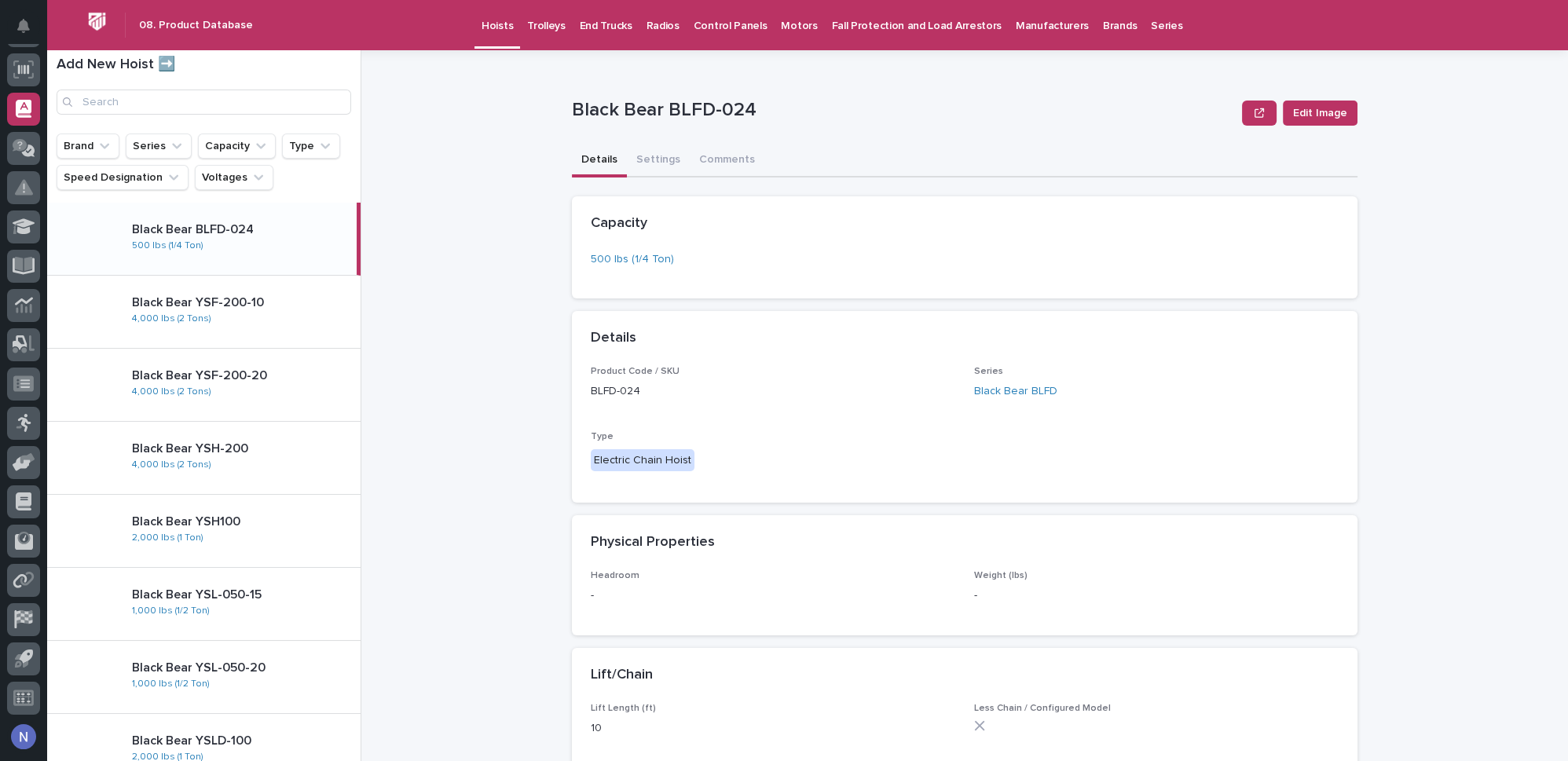
click at [166, 65] on h1 "Add New Hoist ➡️" at bounding box center [204, 66] width 294 height 18
click at [183, 71] on h1 "Add New Hoist ➡️" at bounding box center [204, 66] width 294 height 18
drag, startPoint x: 208, startPoint y: 68, endPoint x: 243, endPoint y: 67, distance: 35.0
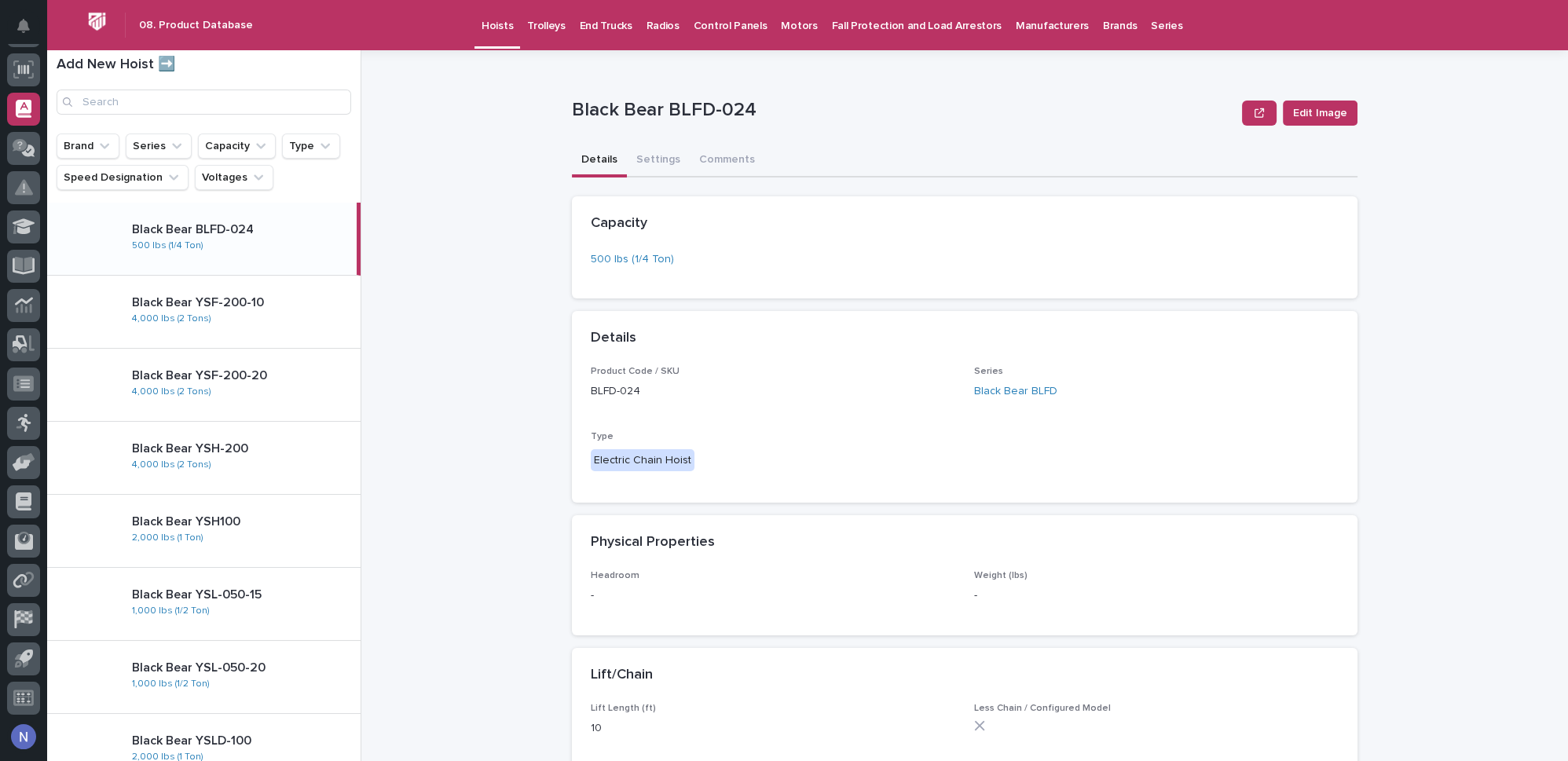
click at [209, 68] on h1 "Add New Hoist ➡️" at bounding box center [204, 66] width 294 height 18
drag, startPoint x: 243, startPoint y: 67, endPoint x: 256, endPoint y: 67, distance: 13.0
click at [252, 67] on h1 "Add New Hoist ➡️" at bounding box center [204, 66] width 294 height 18
click at [267, 67] on h1 "Add New Hoist ➡️" at bounding box center [204, 66] width 294 height 18
drag, startPoint x: 305, startPoint y: 69, endPoint x: 322, endPoint y: 72, distance: 17.3
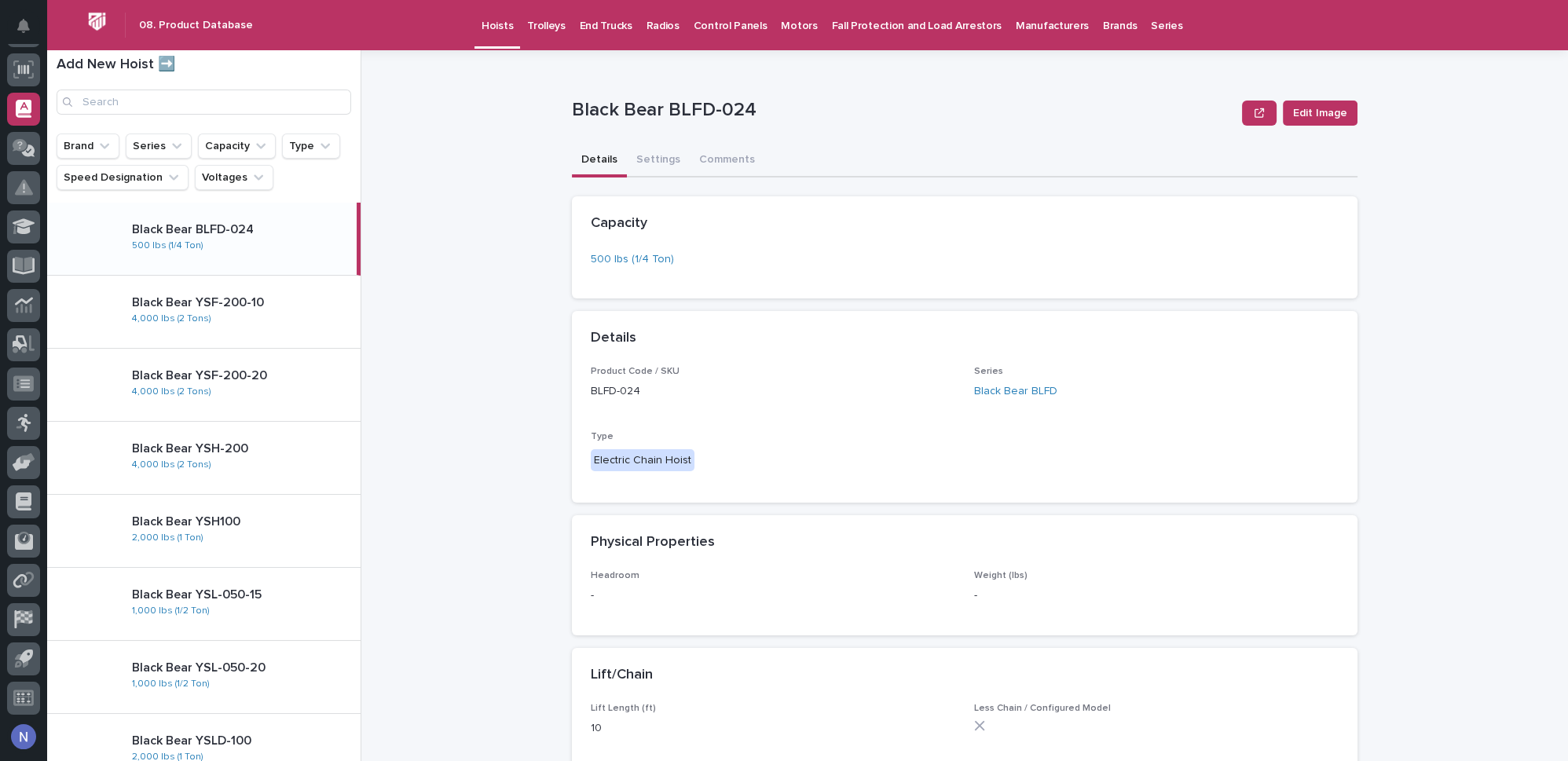
click at [322, 72] on h1 "Add New Hoist ➡️" at bounding box center [204, 66] width 294 height 18
drag, startPoint x: 322, startPoint y: 72, endPoint x: 279, endPoint y: 72, distance: 43.0
click at [315, 72] on h1 "Add New Hoist ➡️" at bounding box center [204, 66] width 294 height 18
click at [268, 71] on h1 "Add New Hoist ➡️" at bounding box center [204, 66] width 294 height 18
click at [251, 71] on h1 "Add New Hoist ➡️" at bounding box center [204, 66] width 294 height 18
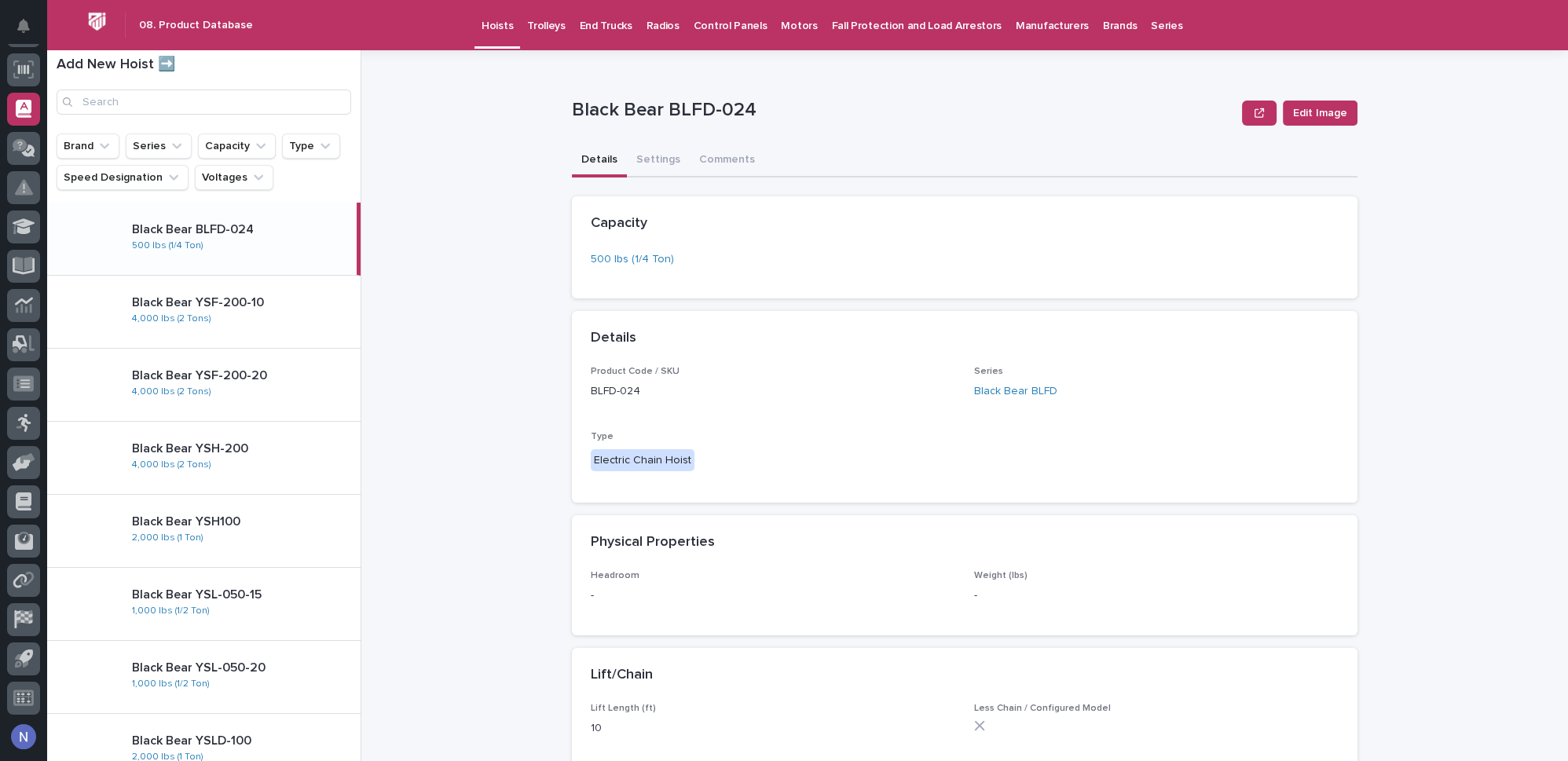
drag, startPoint x: 213, startPoint y: 67, endPoint x: 187, endPoint y: 67, distance: 26.0
click at [211, 67] on h1 "Add New Hoist ➡️" at bounding box center [204, 66] width 294 height 18
drag, startPoint x: 187, startPoint y: 67, endPoint x: 159, endPoint y: 68, distance: 28.0
click at [181, 68] on h1 "Add New Hoist ➡️" at bounding box center [204, 66] width 294 height 18
drag, startPoint x: 159, startPoint y: 68, endPoint x: 119, endPoint y: 71, distance: 40.1
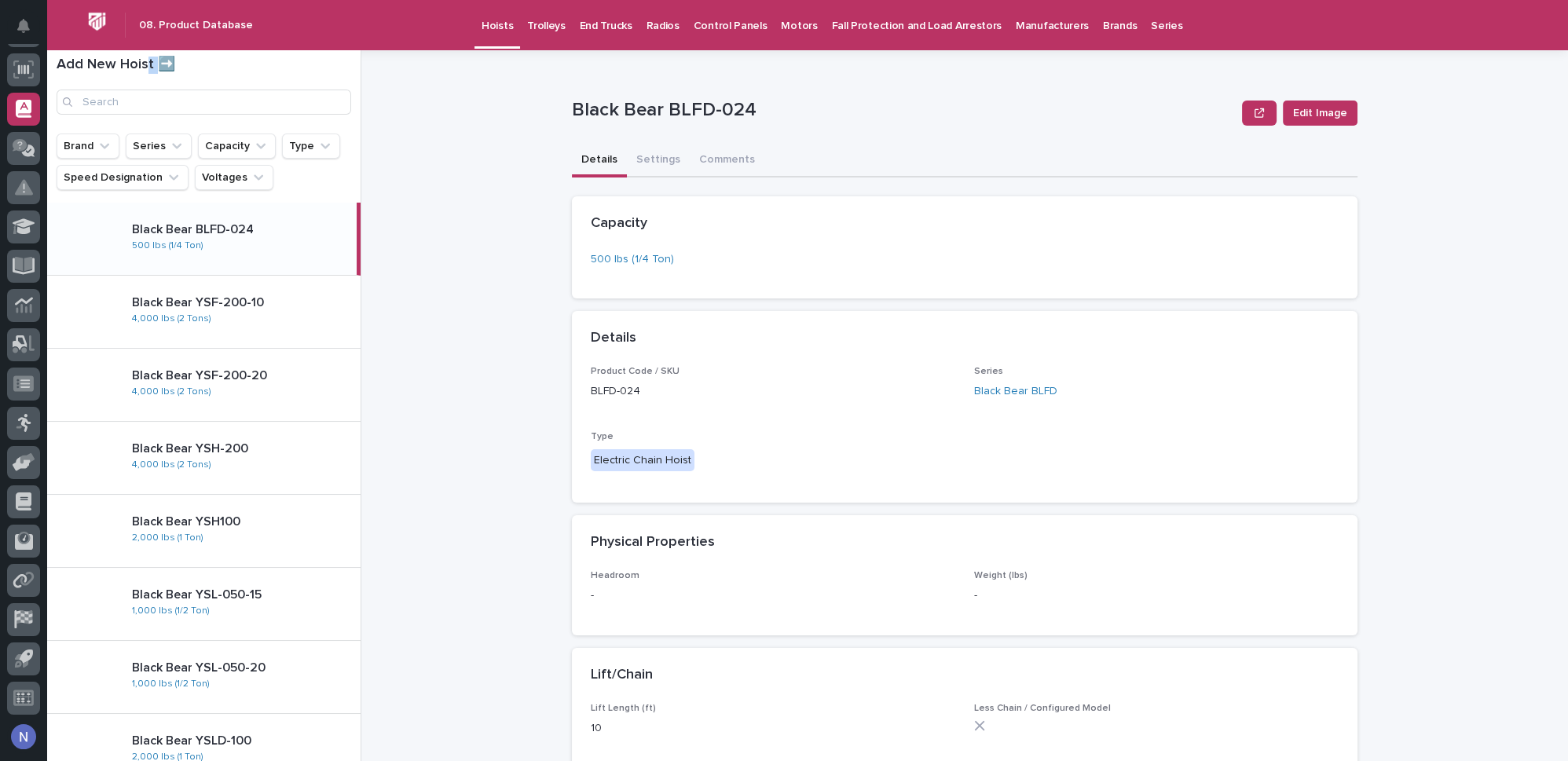
click at [128, 72] on h1 "Add New Hoist ➡️" at bounding box center [204, 66] width 294 height 18
click at [97, 71] on h1 "Add New Hoist ➡️" at bounding box center [204, 66] width 294 height 18
click at [54, 72] on div "Add New Hoist ➡️" at bounding box center [204, 86] width 314 height 58
click at [1016, 22] on p "Manufacturers" at bounding box center [1053, 17] width 73 height 33
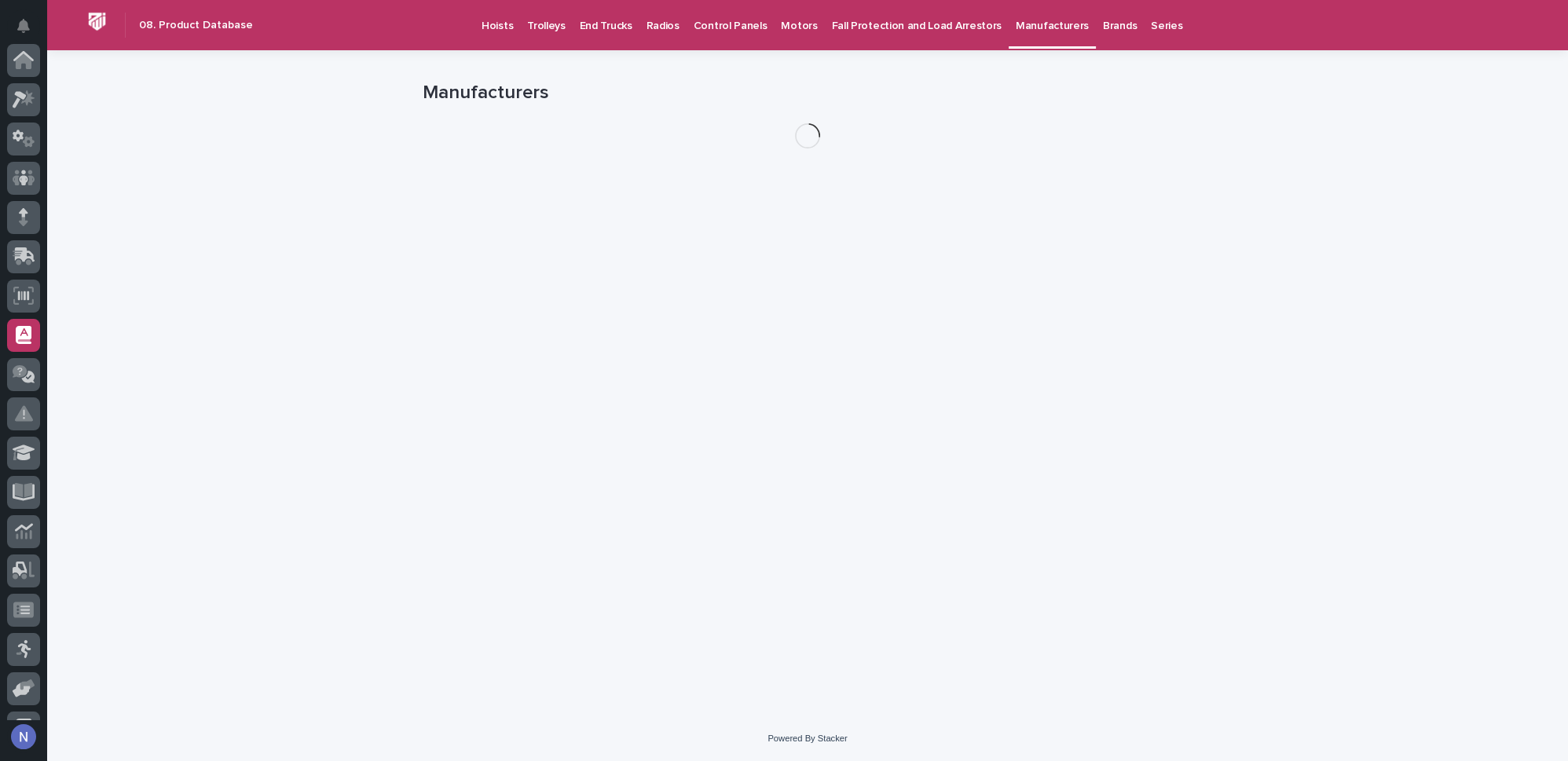
scroll to position [226, 0]
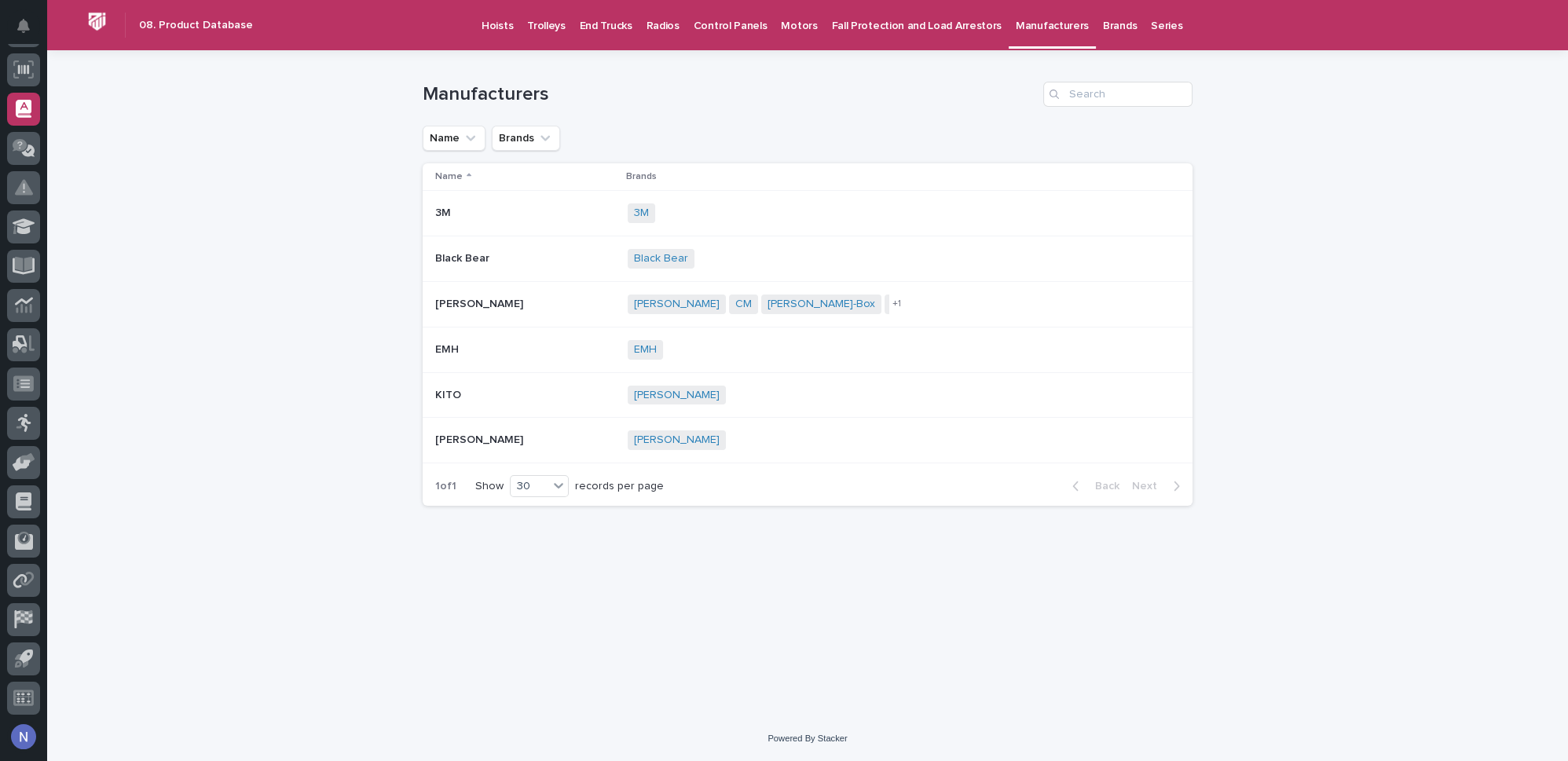
click at [741, 207] on div "3M + 0" at bounding box center [765, 213] width 275 height 20
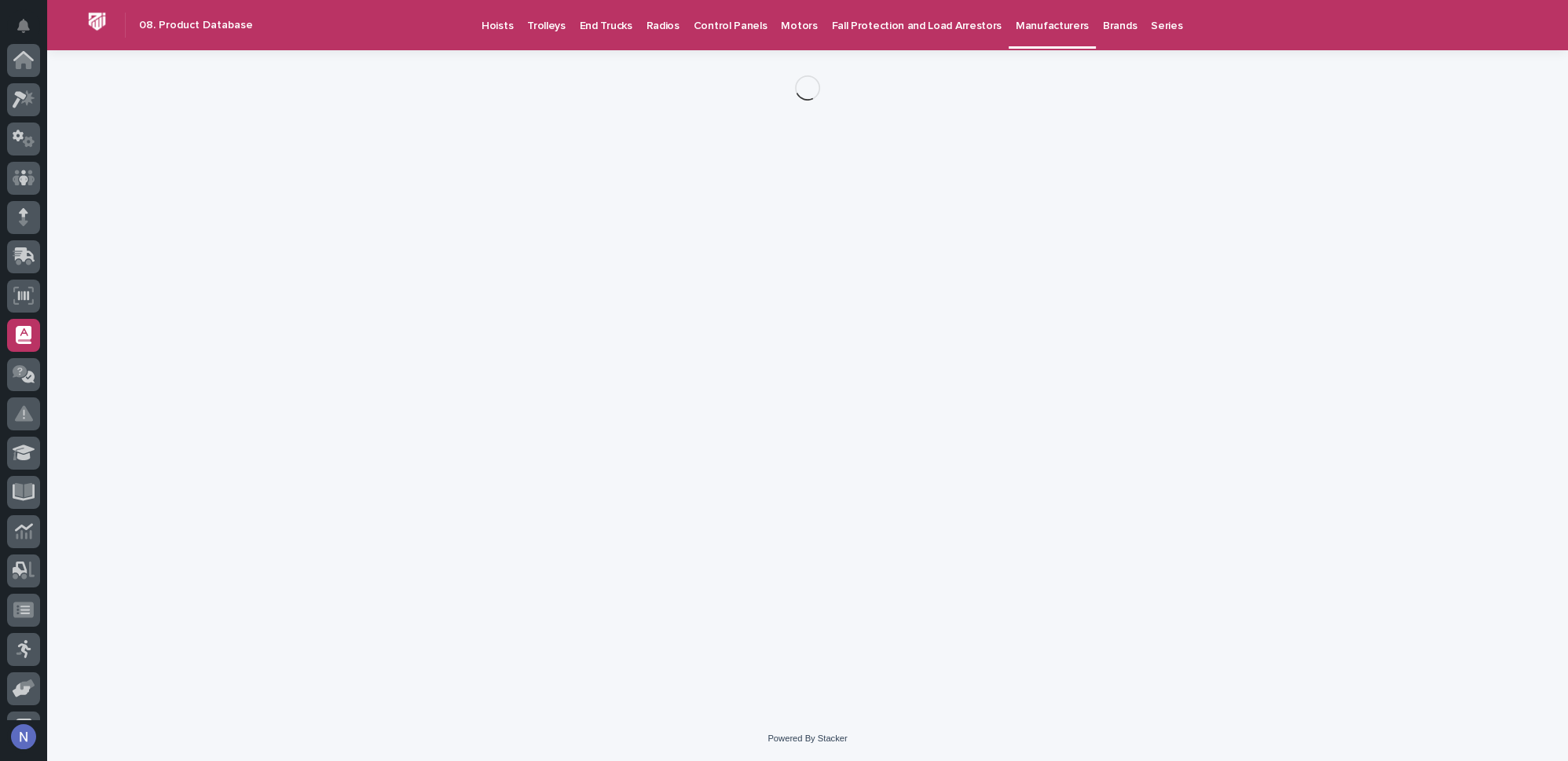
scroll to position [226, 0]
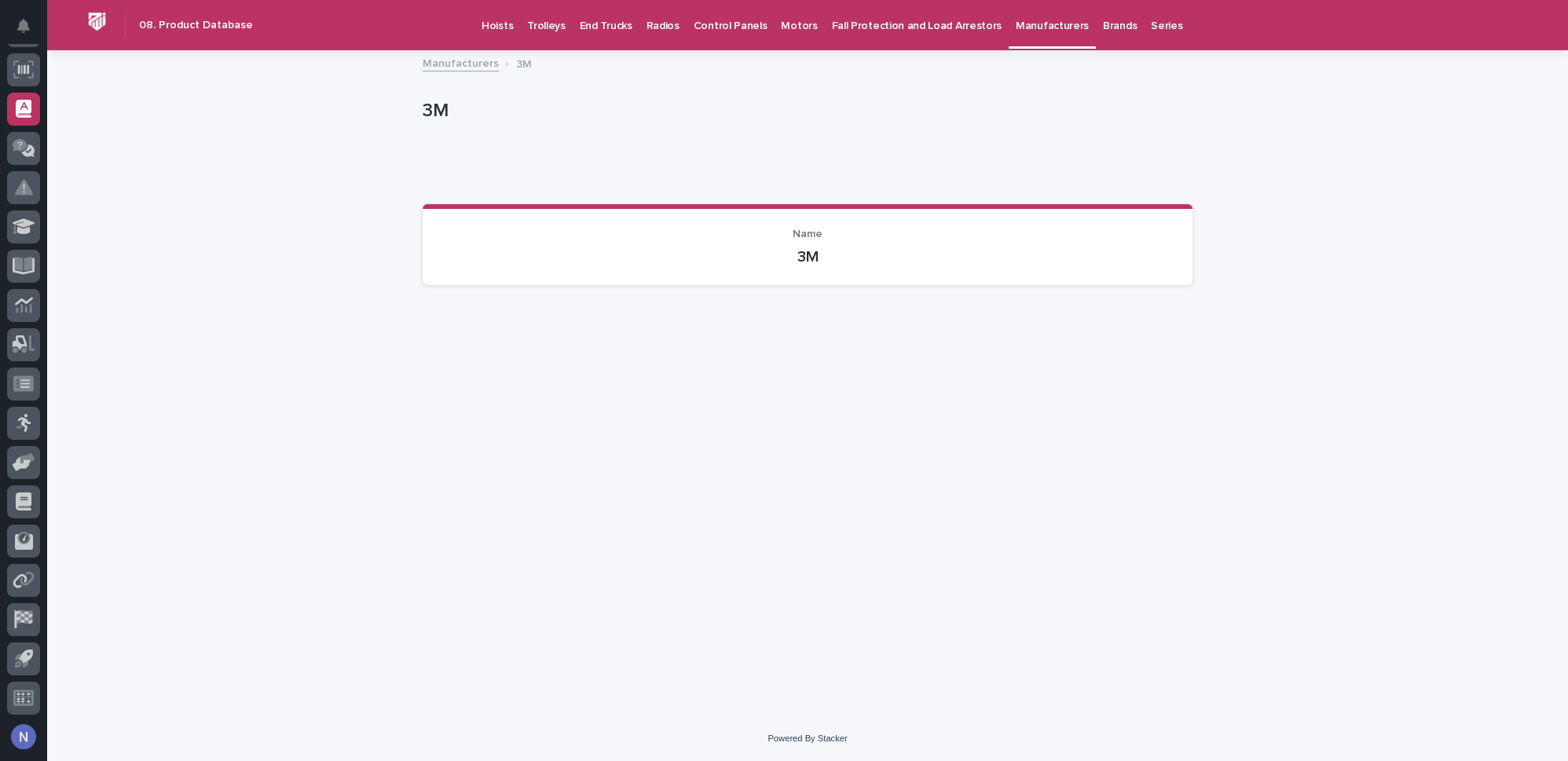
click at [854, 28] on p "Fall Protection and Load Arrestors" at bounding box center [917, 17] width 170 height 33
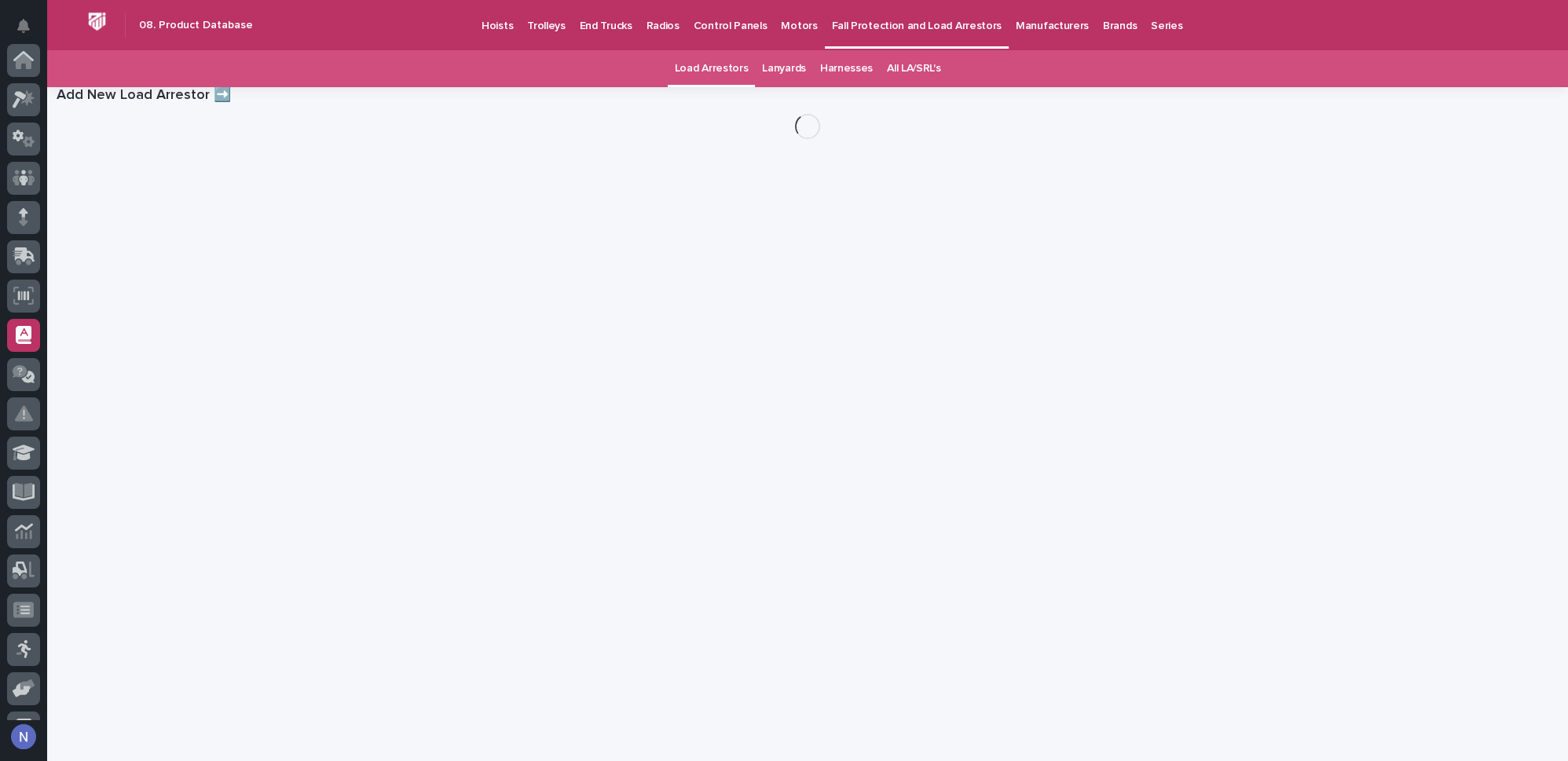
scroll to position [226, 0]
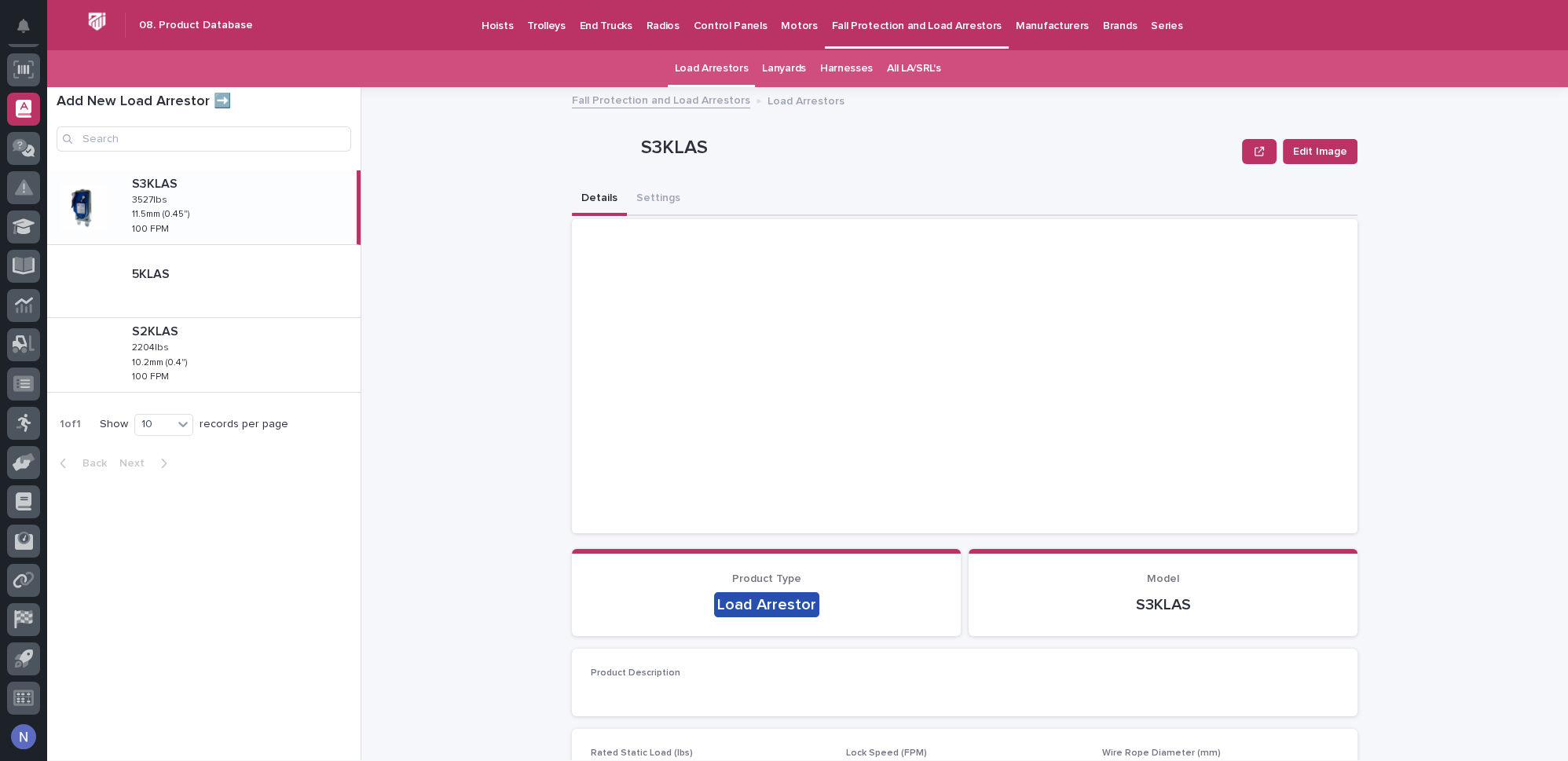
click at [215, 98] on h1 "Add New Load Arrestor ➡️" at bounding box center [204, 102] width 294 height 18
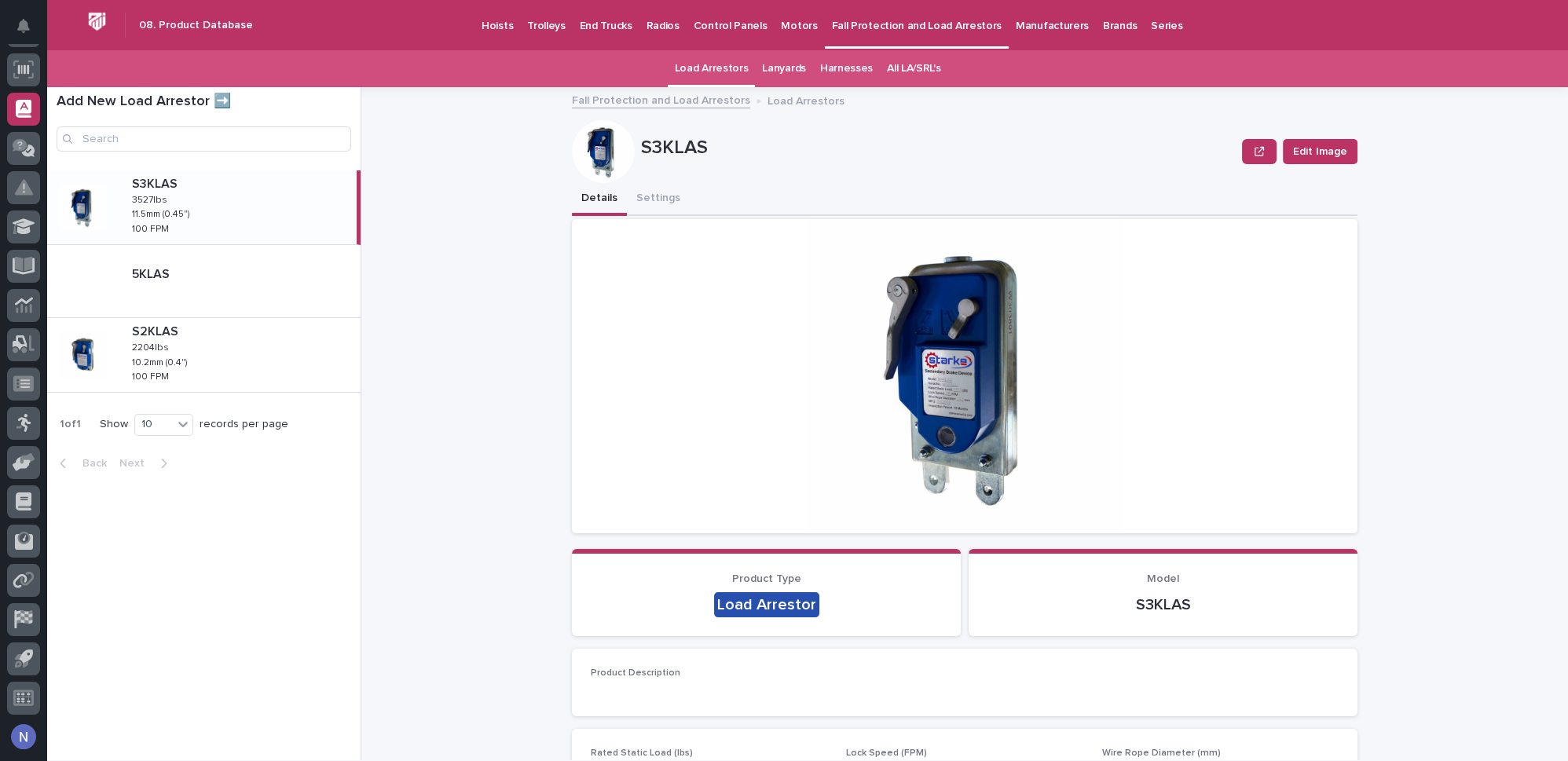
click at [176, 102] on h1 "Add New Load Arrestor ➡️" at bounding box center [204, 102] width 294 height 18
click at [155, 102] on h1 "Add New Load Arrestor ➡️" at bounding box center [204, 102] width 294 height 18
click at [82, 97] on h1 "Add New Load Arrestor ➡️" at bounding box center [204, 102] width 294 height 18
drag, startPoint x: 412, startPoint y: 138, endPoint x: 500, endPoint y: 142, distance: 88.1
click at [500, 142] on div "Add New Load Arrestor ➡️ S3KLAS S3KLAS 3527lbs 3527lbs 11.5mm (0.45") 11.5mm (0…" at bounding box center [808, 424] width 1521 height 673
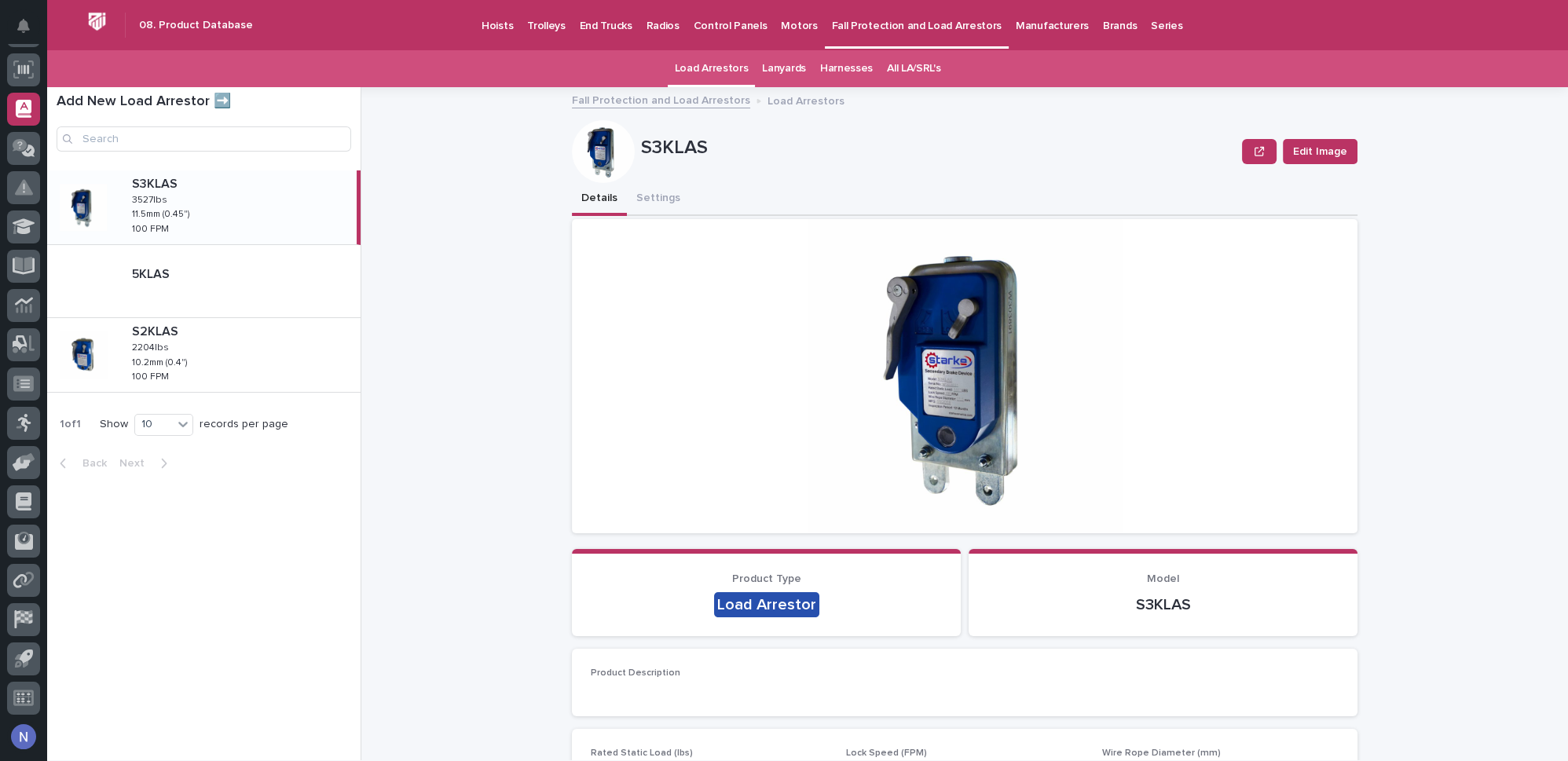
drag, startPoint x: 849, startPoint y: 148, endPoint x: 1017, endPoint y: 161, distance: 168.5
click at [919, 157] on p "S3KLAS" at bounding box center [938, 147] width 595 height 23
click at [1048, 162] on div "S3KLAS" at bounding box center [938, 151] width 595 height 29
drag, startPoint x: 1279, startPoint y: 154, endPoint x: 1297, endPoint y: 154, distance: 18.0
click at [1282, 154] on div "Edit Image" at bounding box center [1299, 151] width 115 height 63
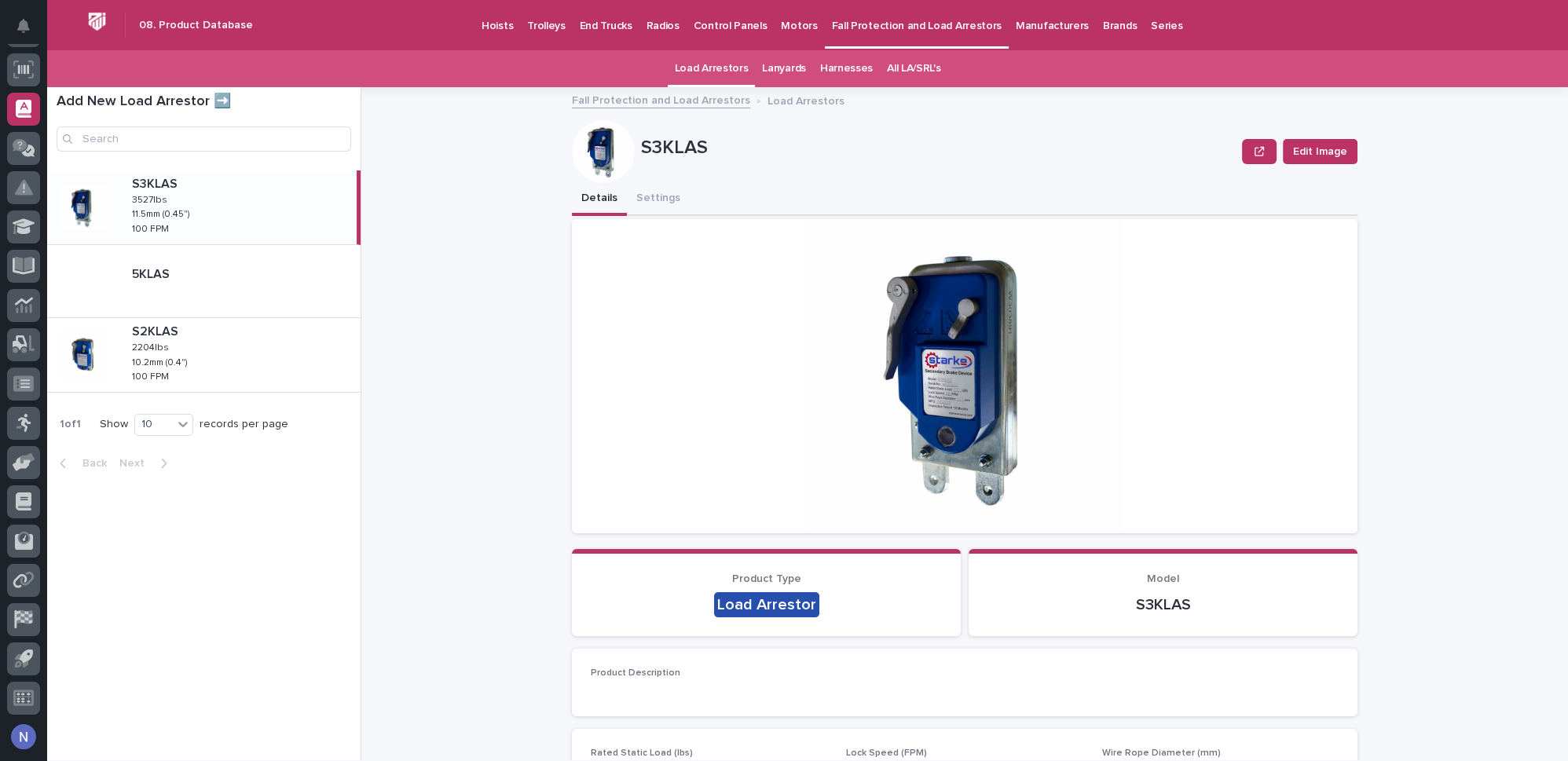
click at [1006, 141] on p "S3KLAS" at bounding box center [938, 147] width 595 height 23
click at [883, 101] on div "Fall Protection and Load Arrestors Load Arrestors" at bounding box center [964, 101] width 786 height 22
click at [864, 100] on div "Fall Protection and Load Arrestors Load Arrestors" at bounding box center [964, 101] width 786 height 22
click at [782, 30] on p "Motors" at bounding box center [799, 17] width 36 height 33
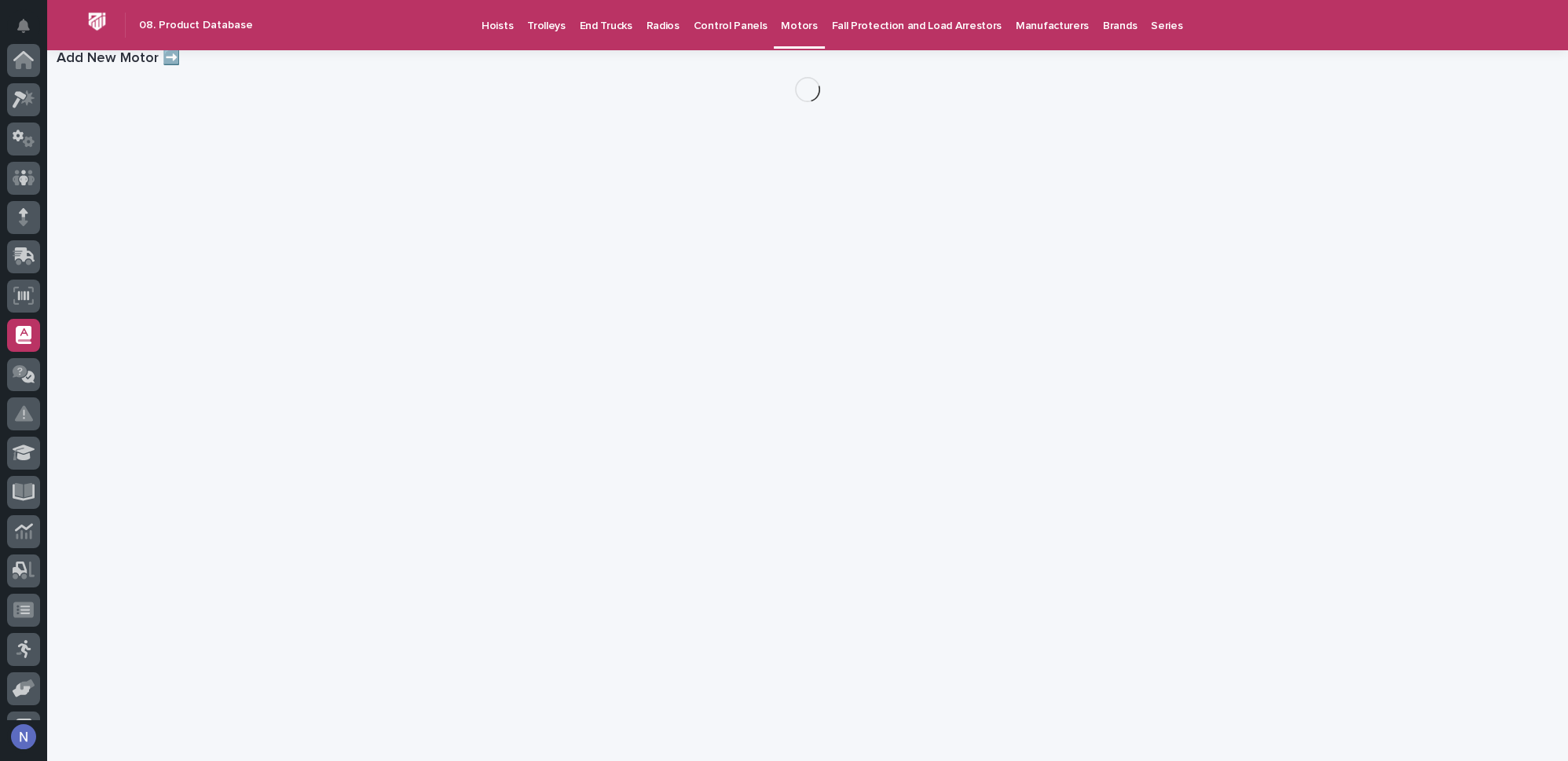
scroll to position [226, 0]
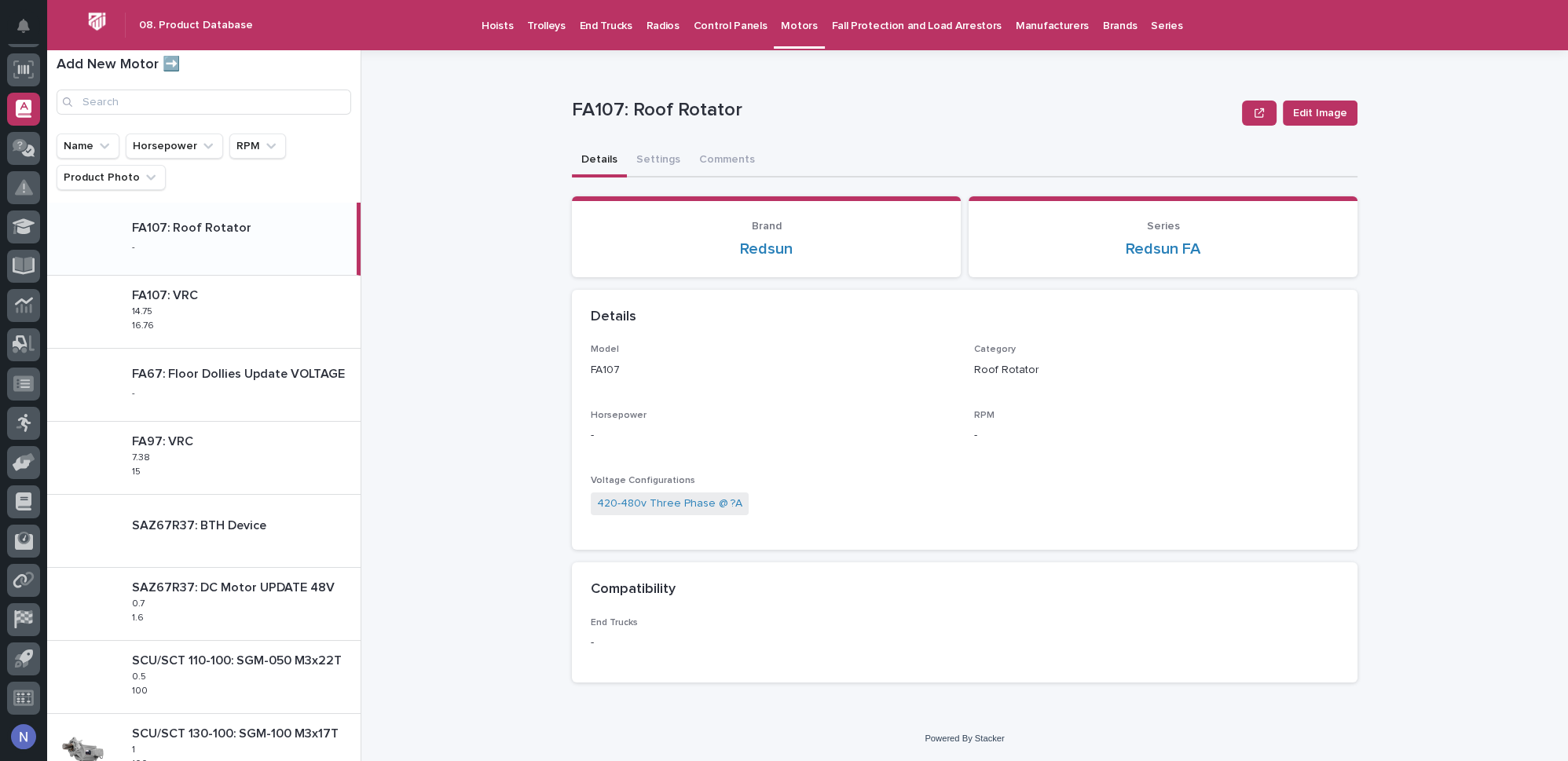
click at [698, 13] on p "Control Panels" at bounding box center [730, 17] width 74 height 33
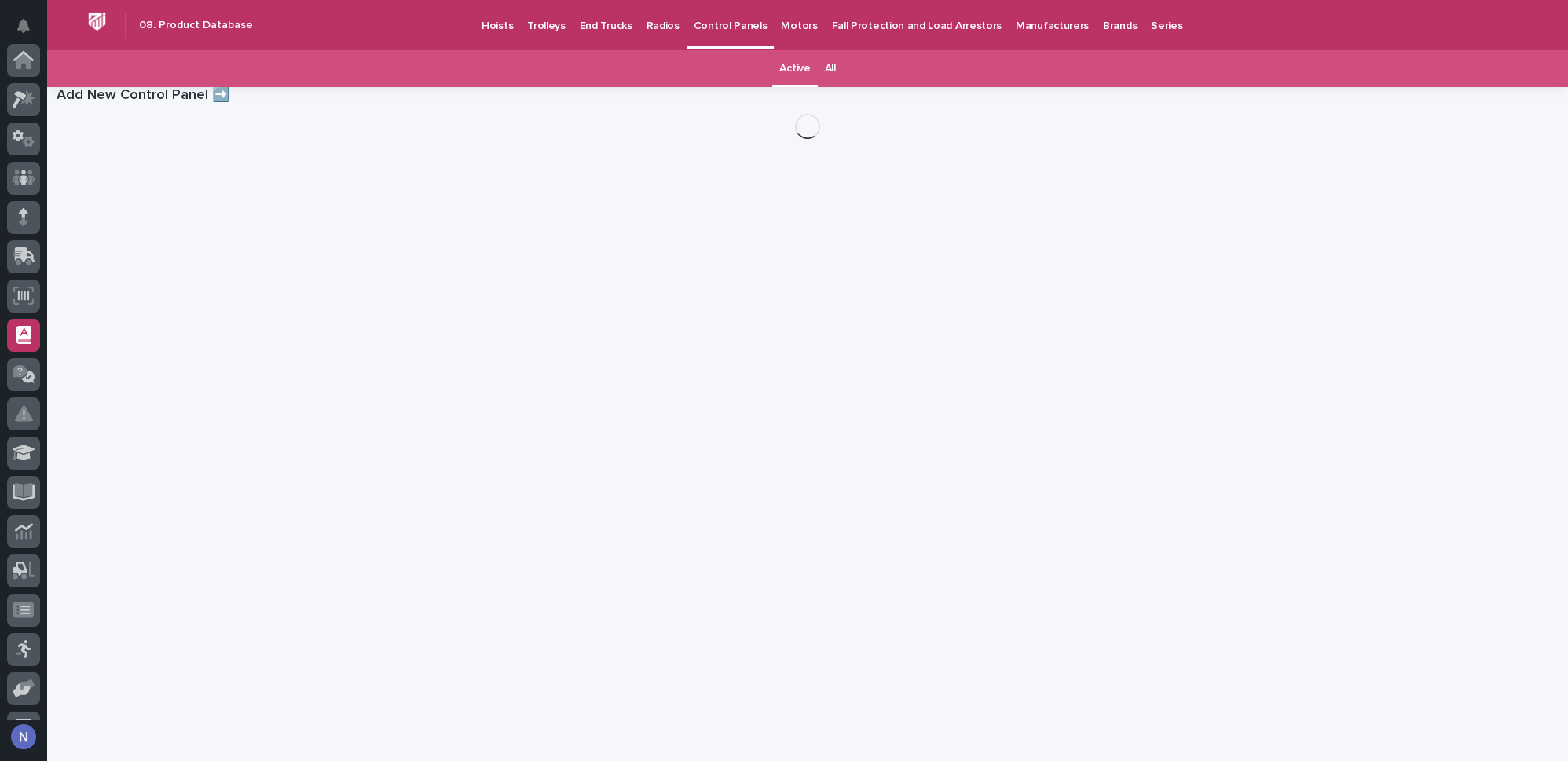
scroll to position [226, 0]
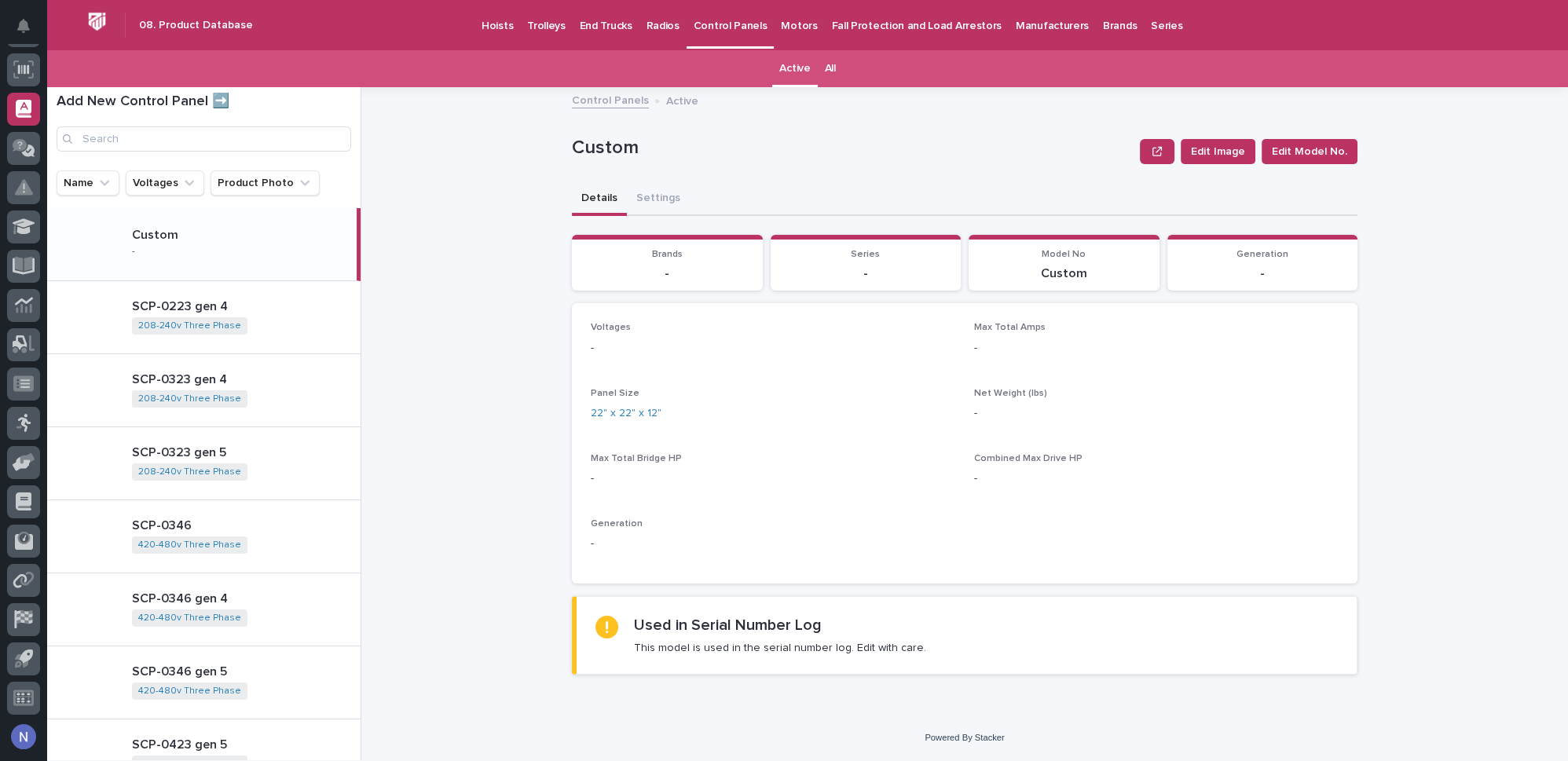
click at [593, 20] on p "End Trucks" at bounding box center [606, 17] width 53 height 33
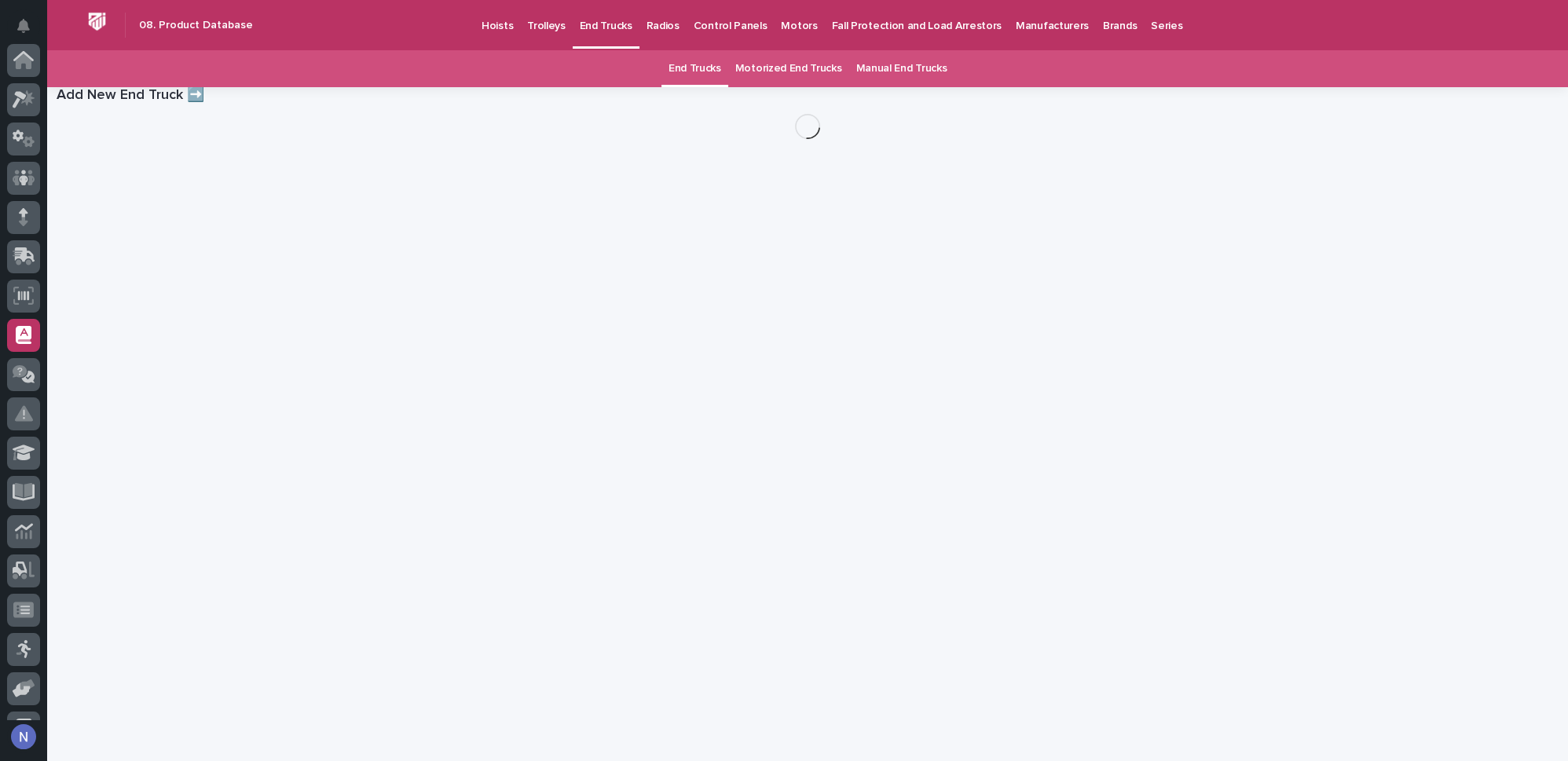
scroll to position [226, 0]
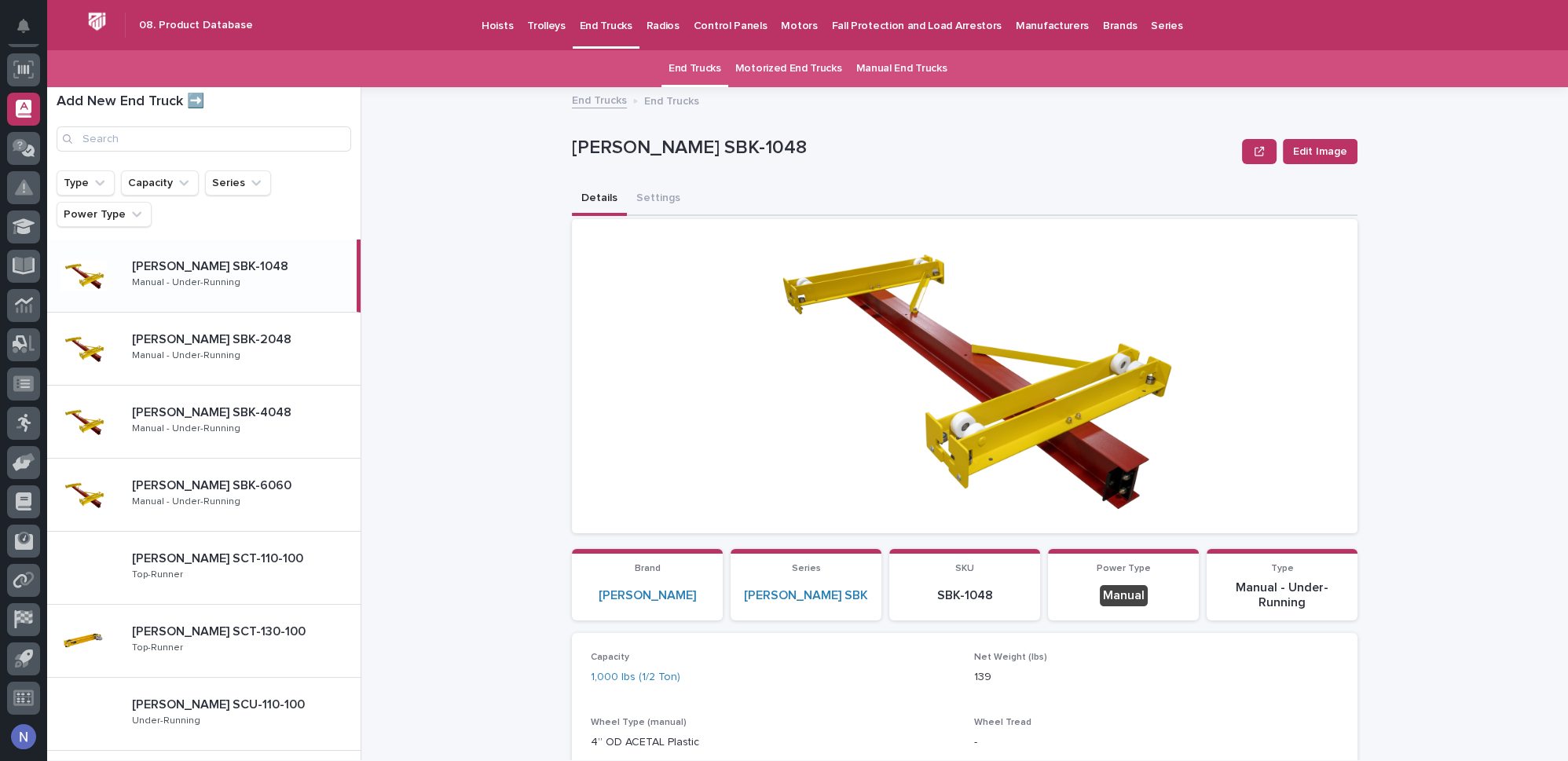
click at [875, 66] on link "Manual End Trucks" at bounding box center [901, 69] width 91 height 37
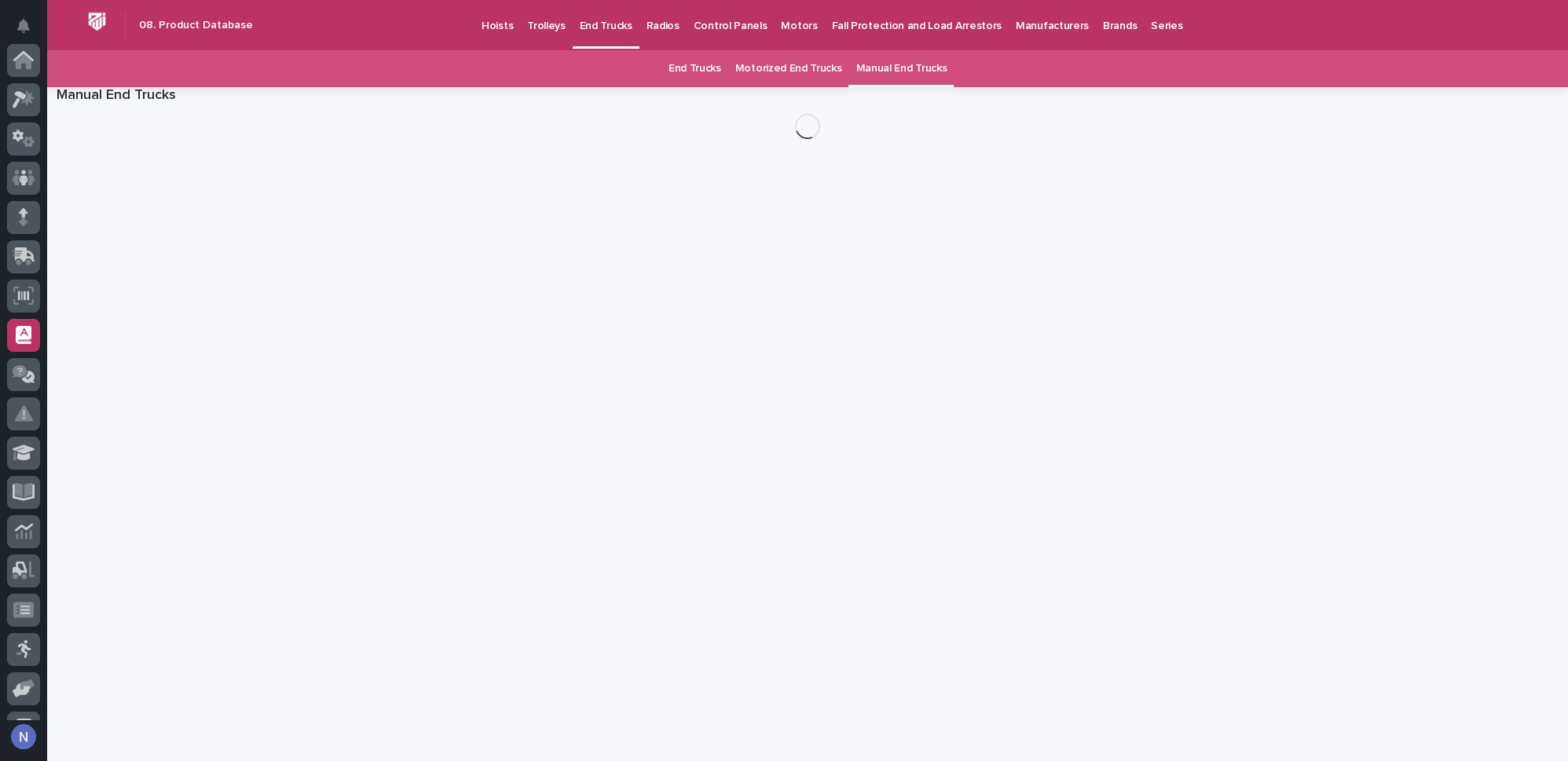
scroll to position [226, 0]
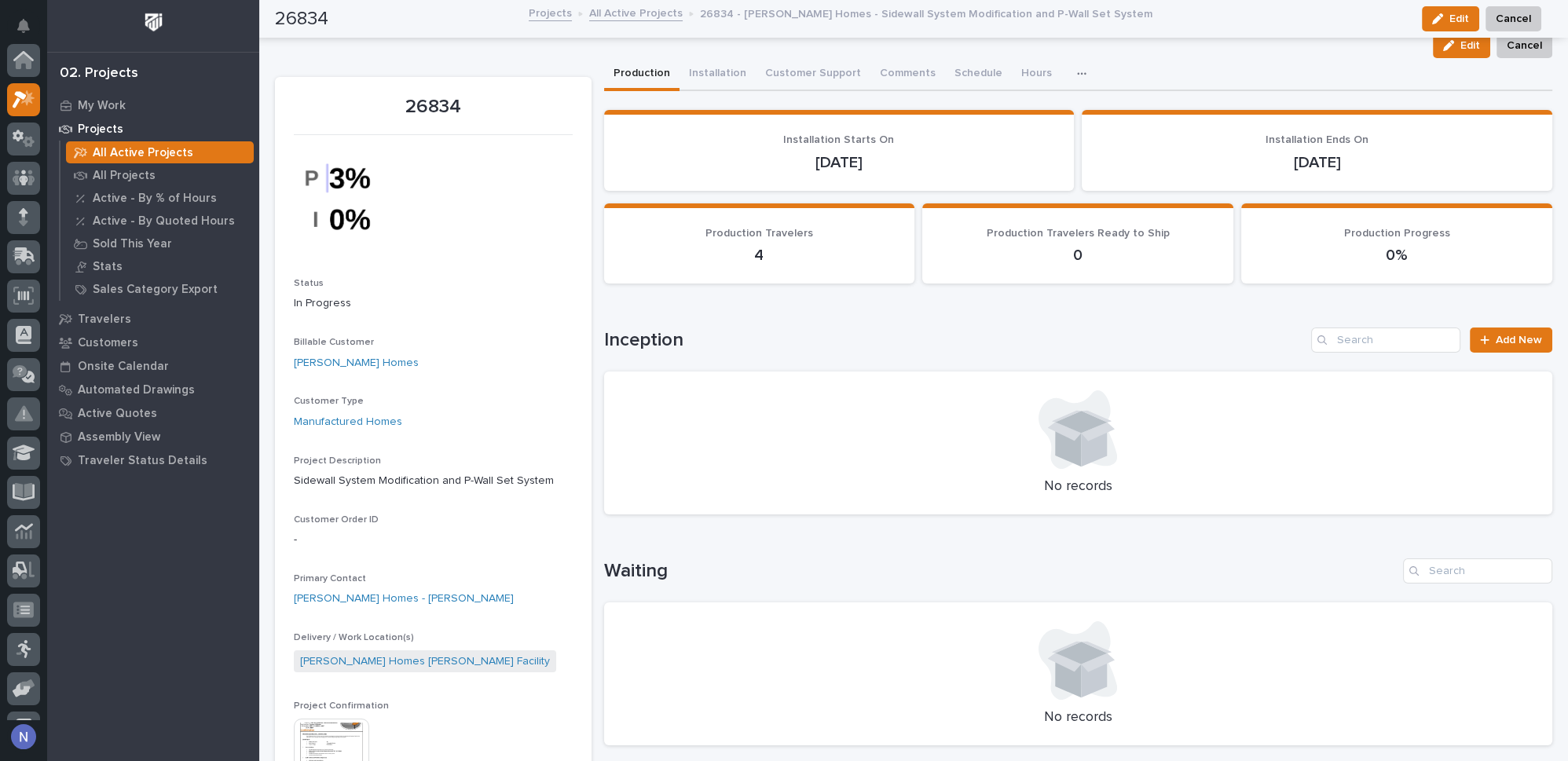
scroll to position [38, 0]
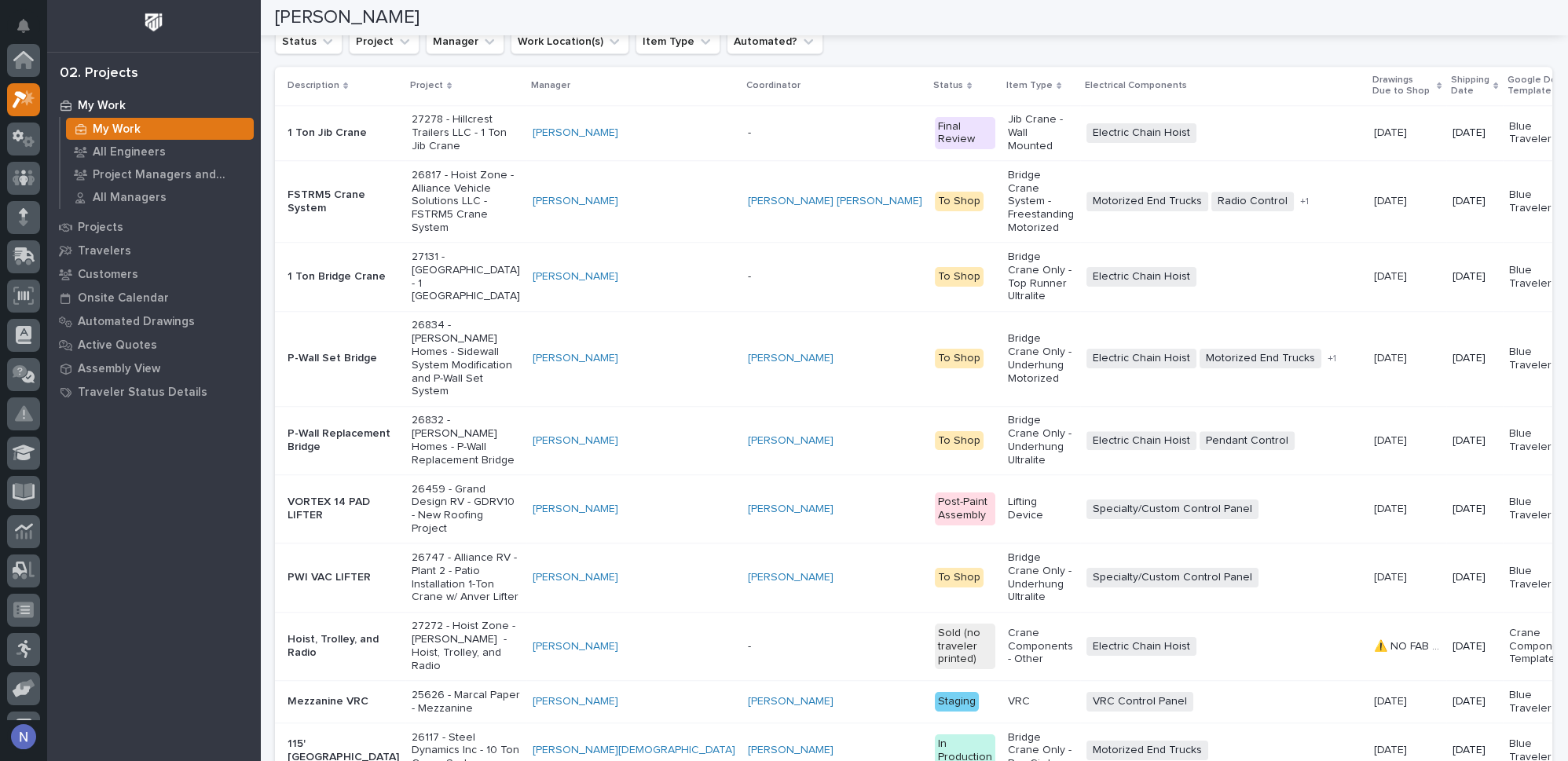
scroll to position [2308, 0]
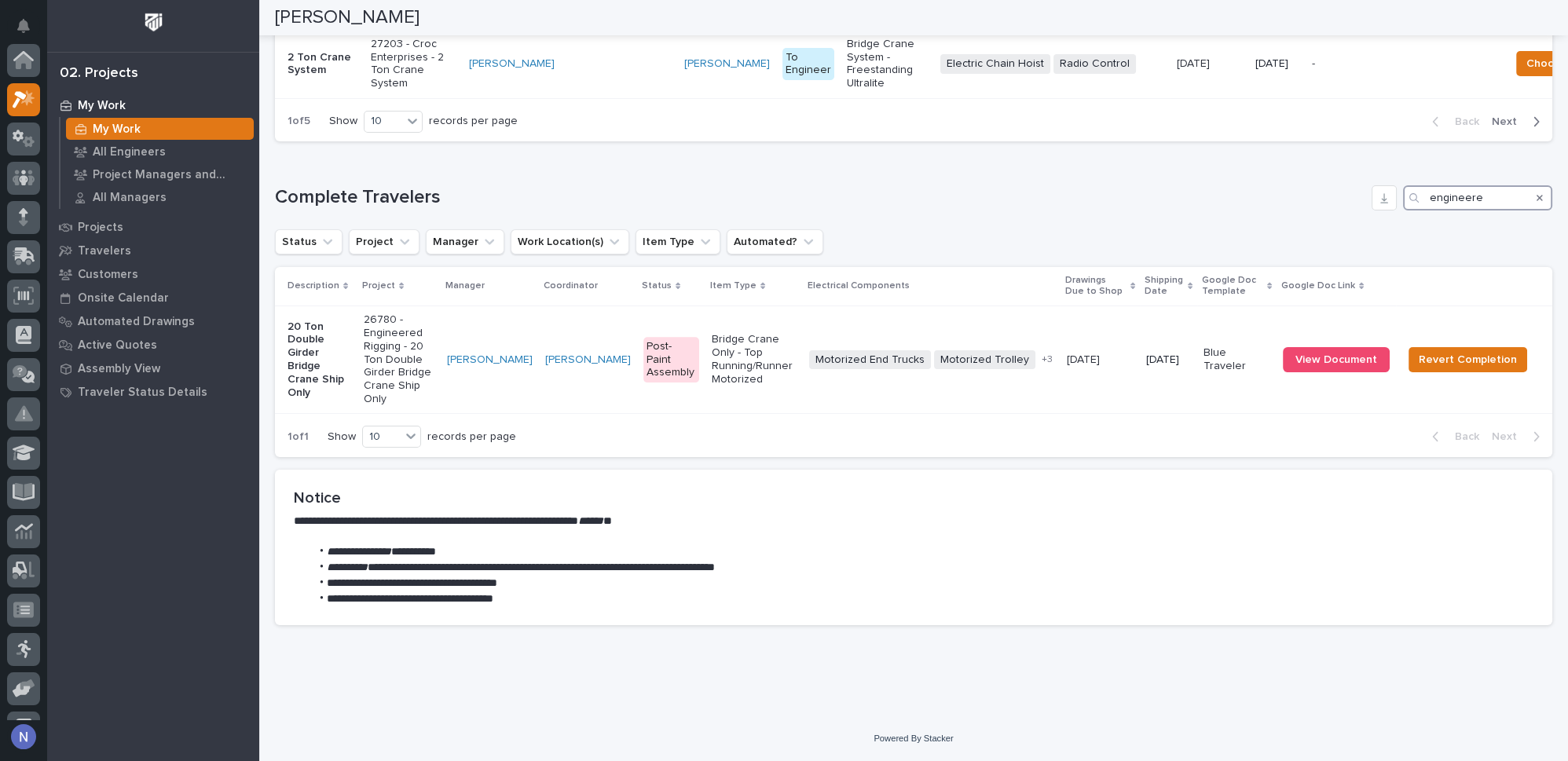
scroll to position [2186, 0]
type input "engineere"
click at [1336, 361] on span "View Document" at bounding box center [1336, 359] width 82 height 11
click at [804, 331] on td "Motorized End Trucks Motorized Trolley Radio Control Specialty/Custom Control P…" at bounding box center [932, 360] width 258 height 108
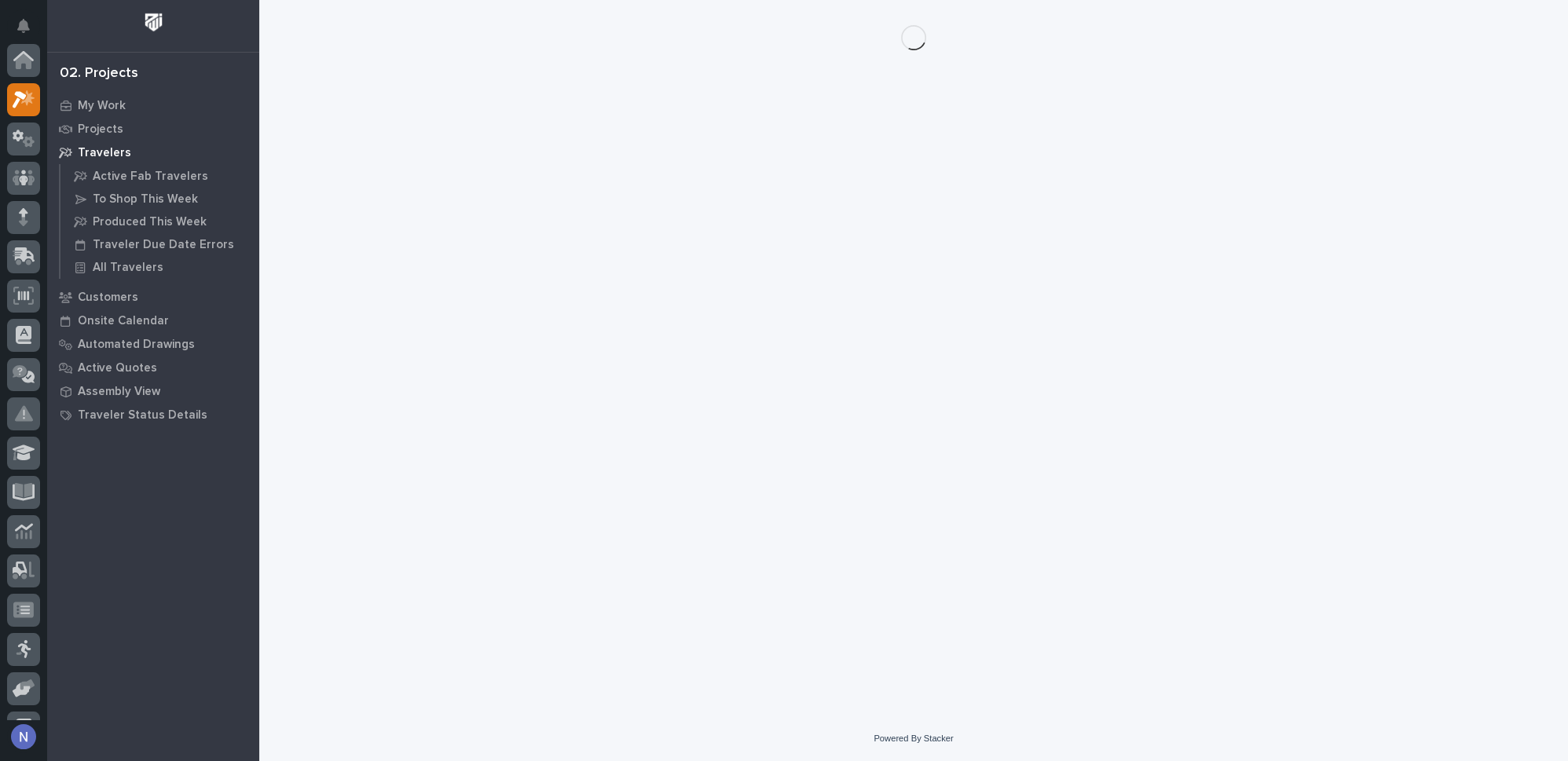
scroll to position [38, 0]
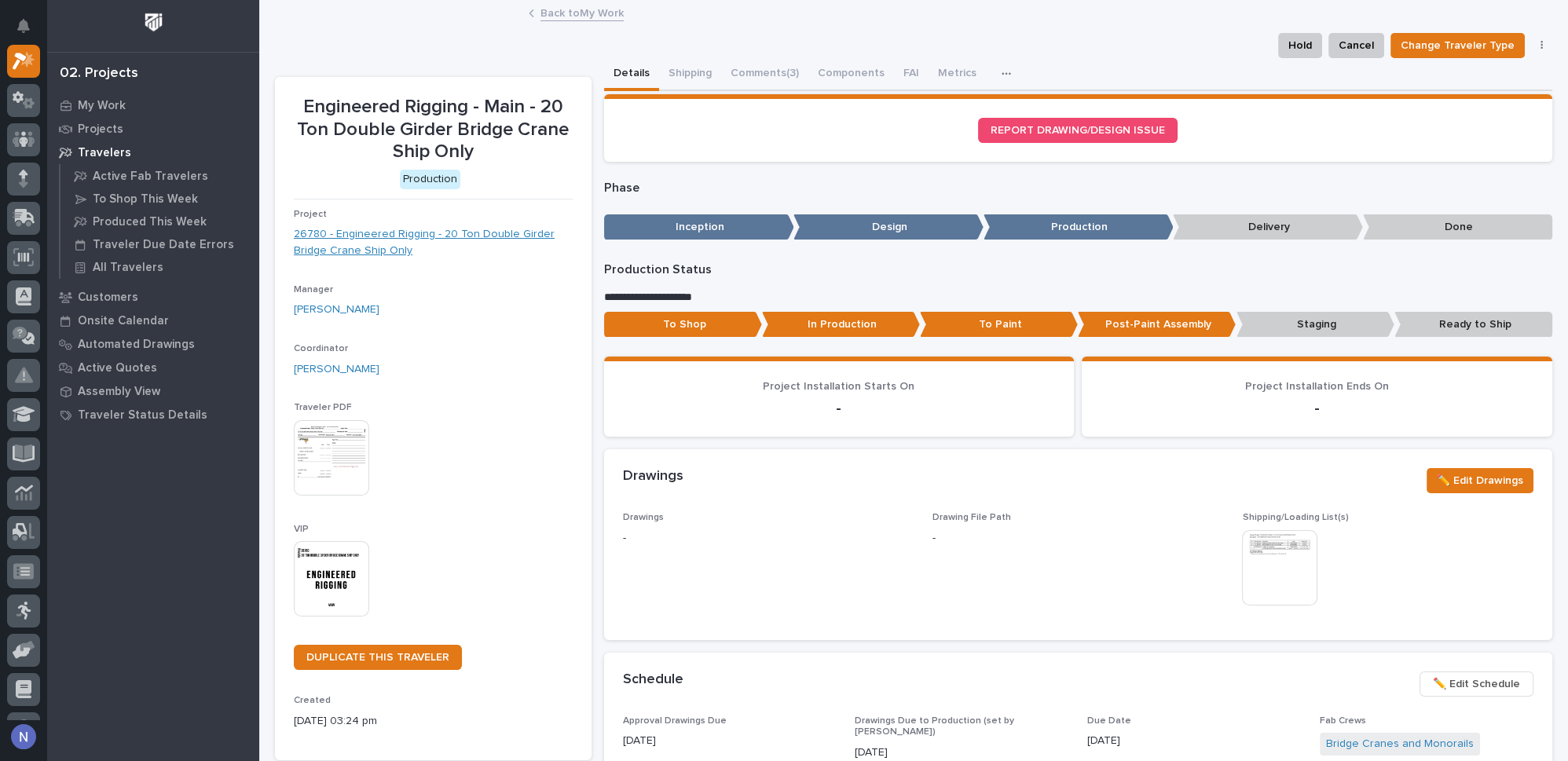
click at [465, 240] on link "26780 - Engineered Rigging - 20 Ton Double Girder Bridge Crane Ship Only" at bounding box center [434, 243] width 279 height 33
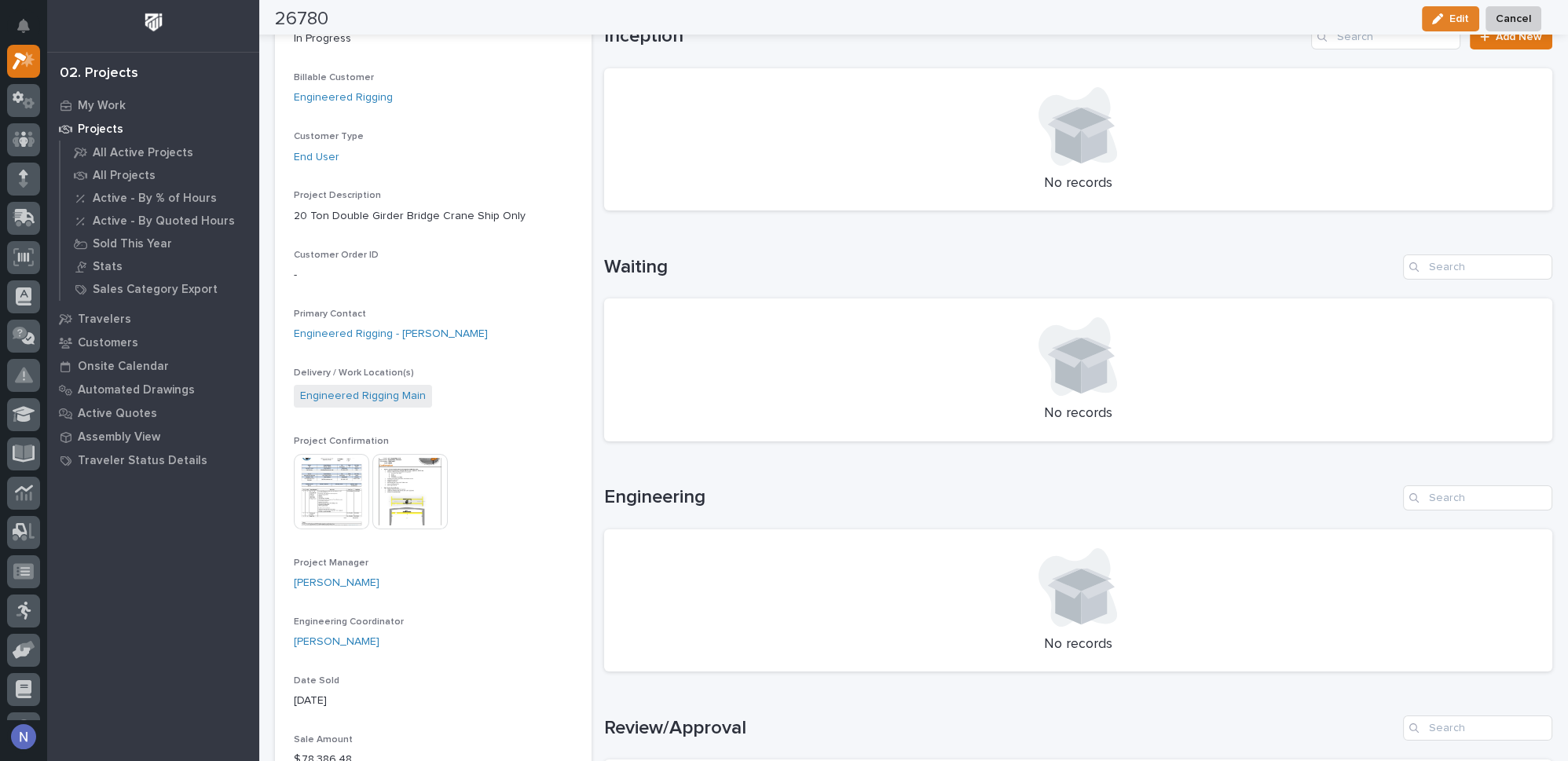
scroll to position [262, 0]
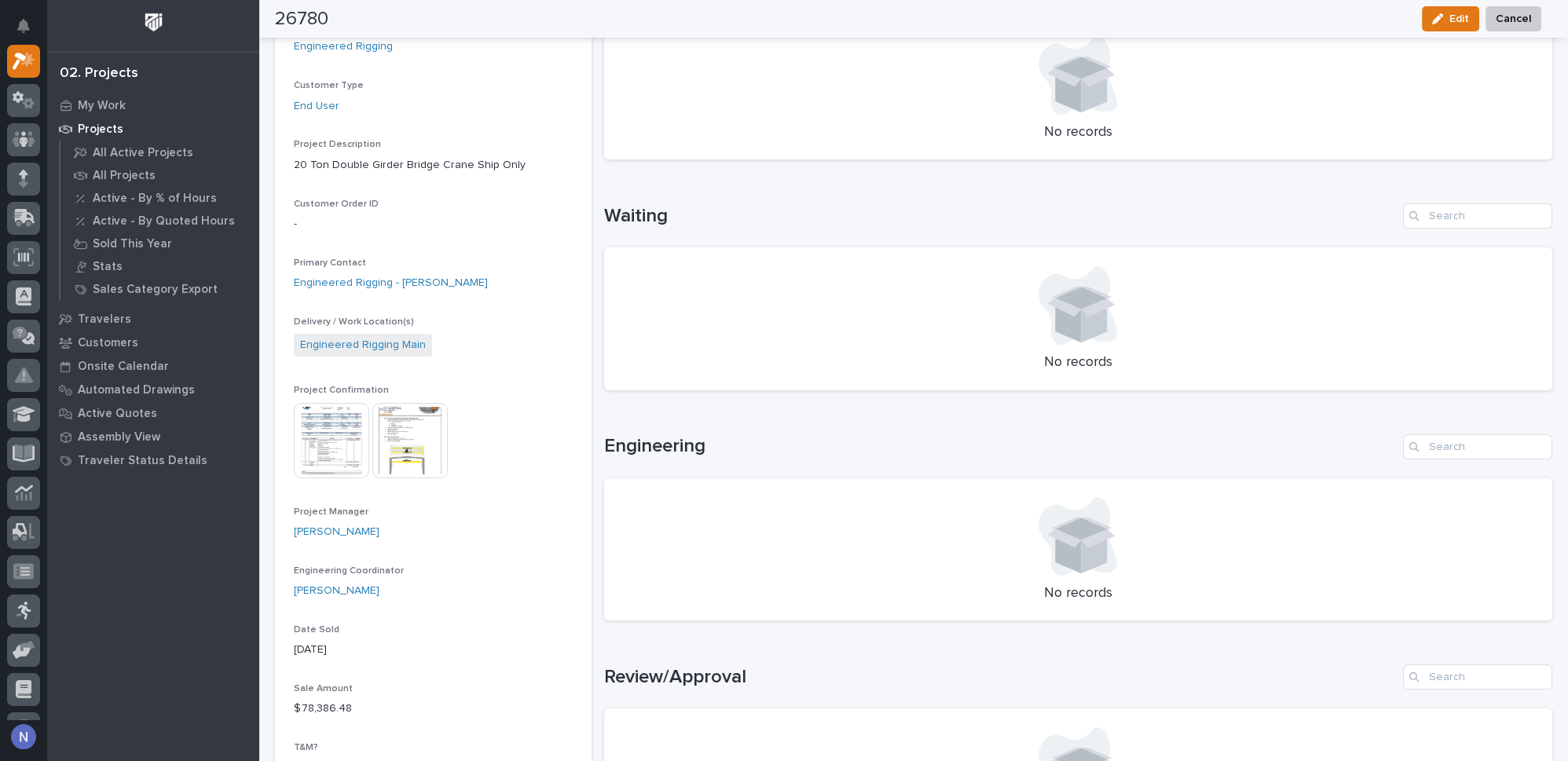
click at [405, 421] on img at bounding box center [410, 440] width 76 height 76
